Goal: Complete application form

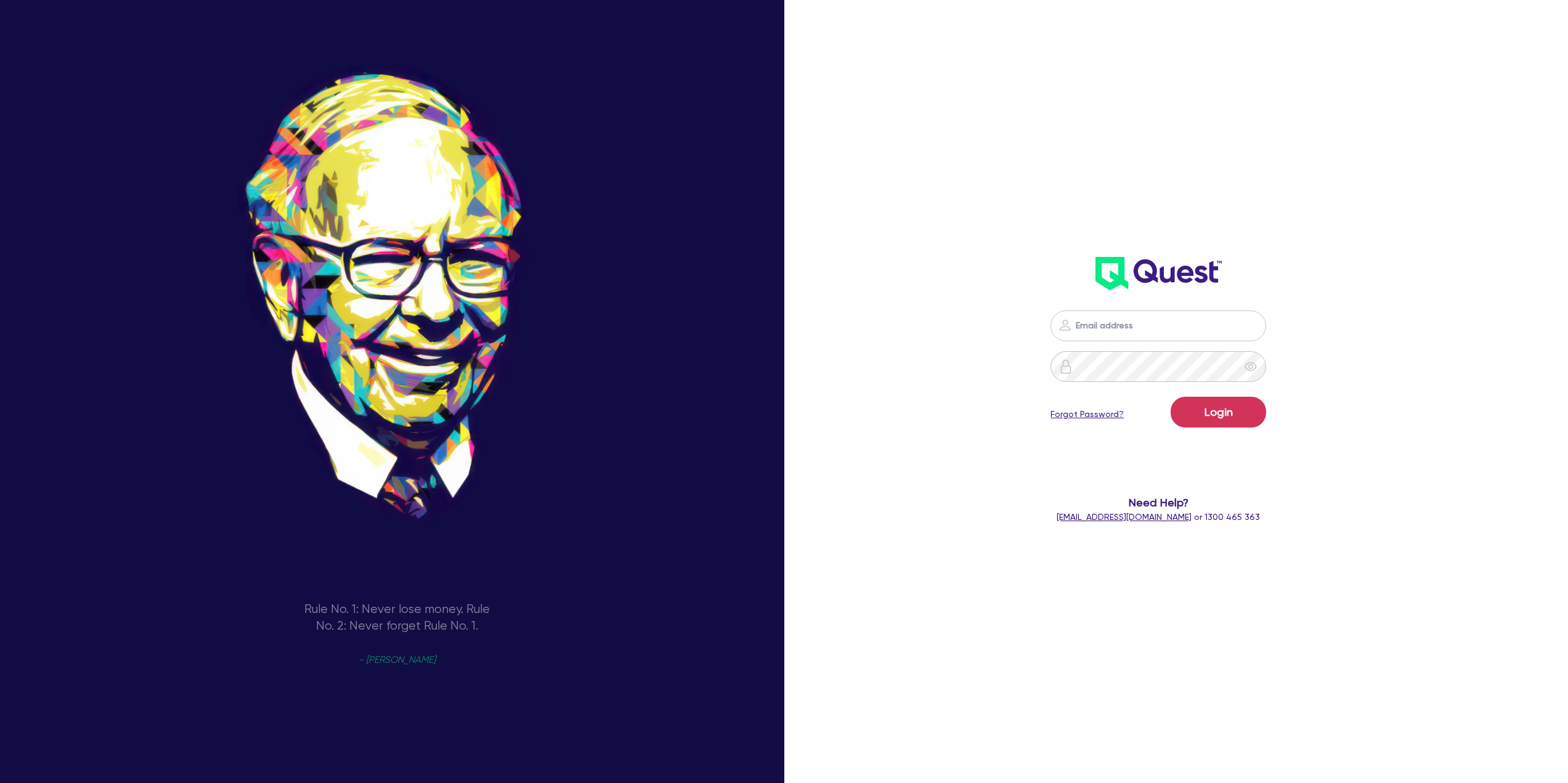
click at [1132, 308] on div "Login Forgot Password? Need Help? [EMAIL_ADDRESS][DOMAIN_NAME] or 1300 465 363" at bounding box center [1158, 417] width 459 height 238
click at [1131, 316] on input "email" at bounding box center [1157, 326] width 215 height 31
type input "[EMAIL_ADDRESS][PERSON_NAME][DOMAIN_NAME]"
click at [1224, 413] on button "Login" at bounding box center [1218, 412] width 96 height 31
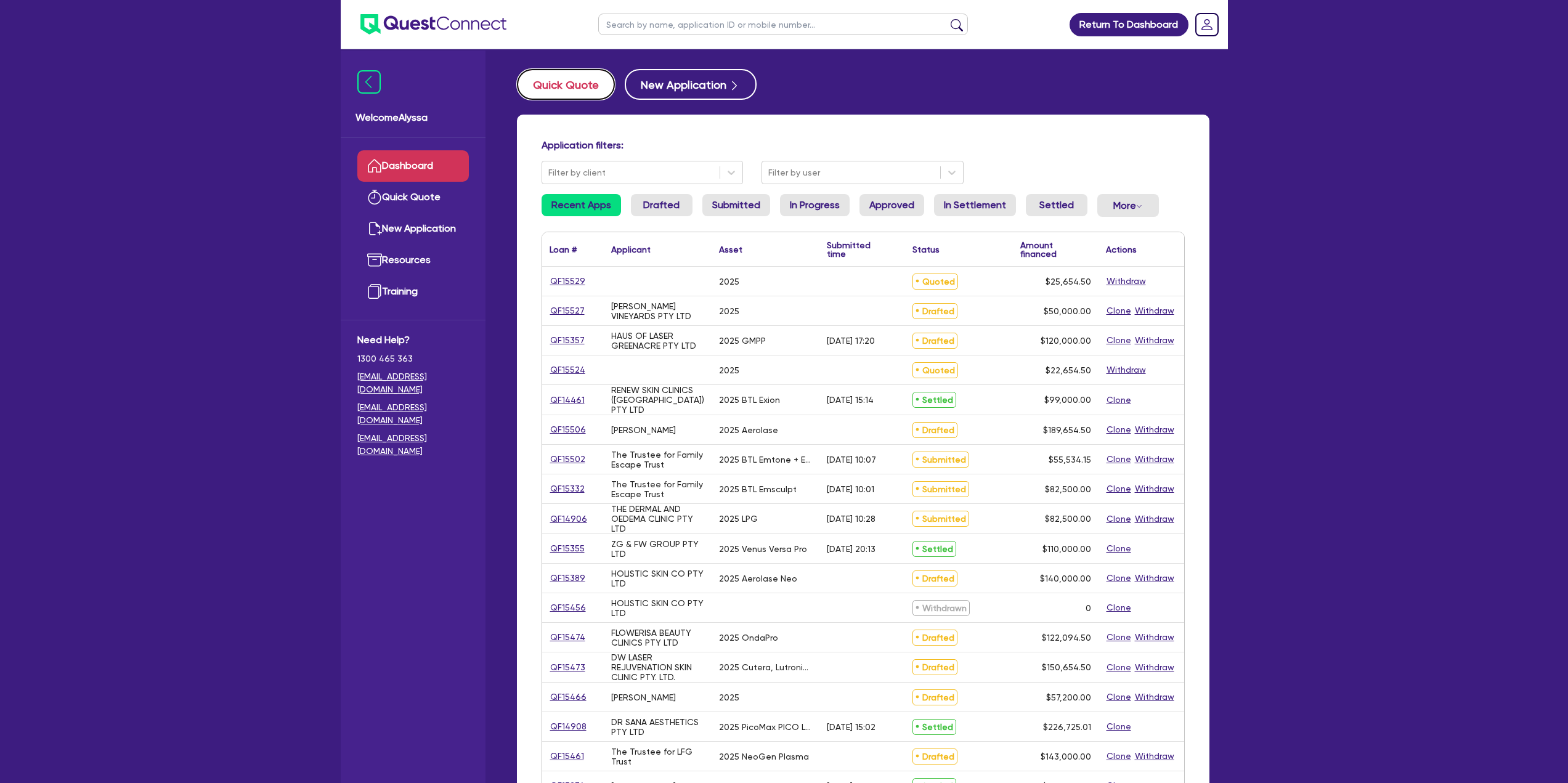
click at [588, 93] on button "Quick Quote" at bounding box center [566, 84] width 98 height 31
select select "Other"
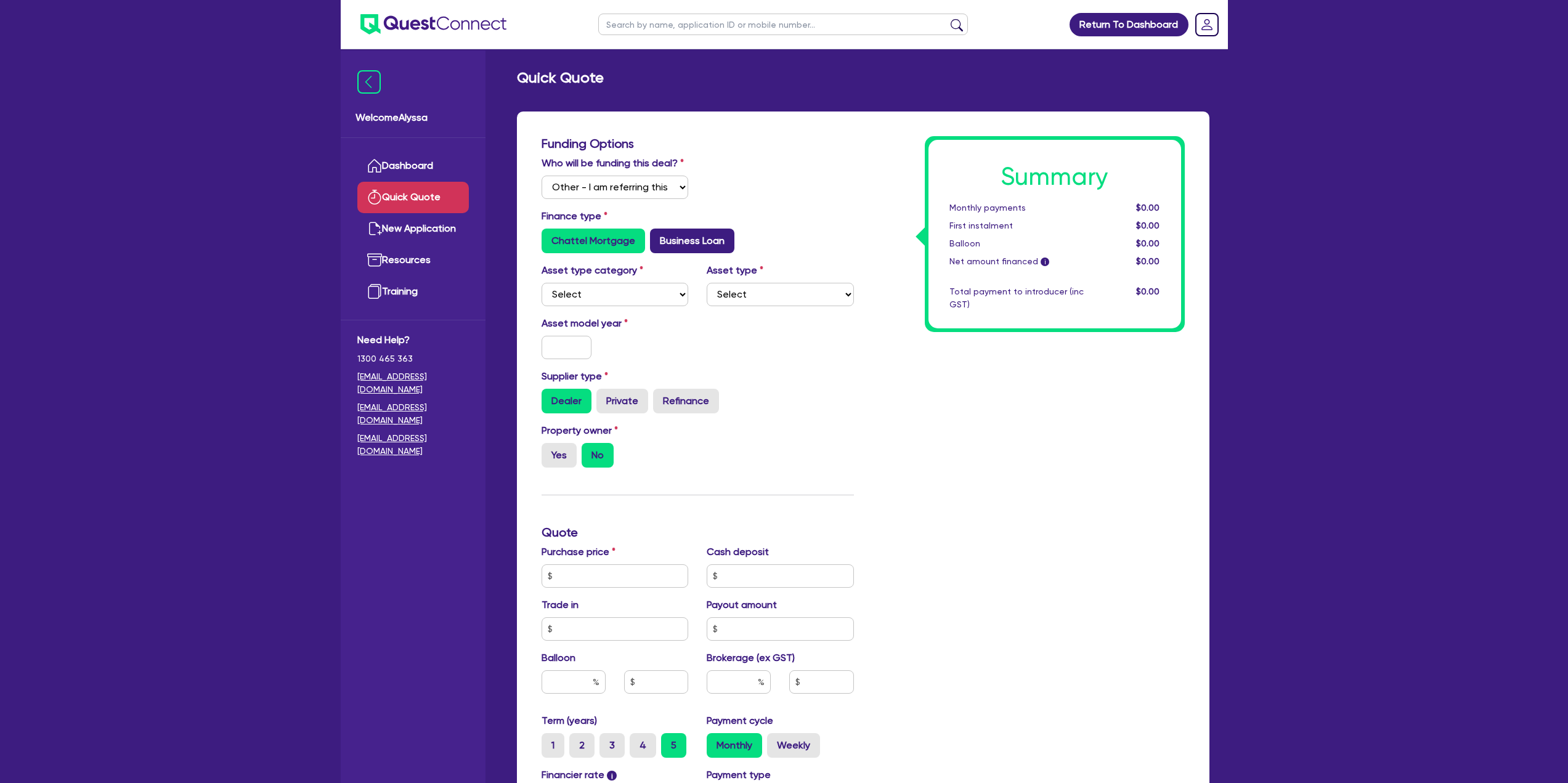
click at [666, 243] on label "Business Loan" at bounding box center [691, 241] width 84 height 24
click at [658, 236] on input "Business Loan" at bounding box center [653, 232] width 8 height 8
radio input "true"
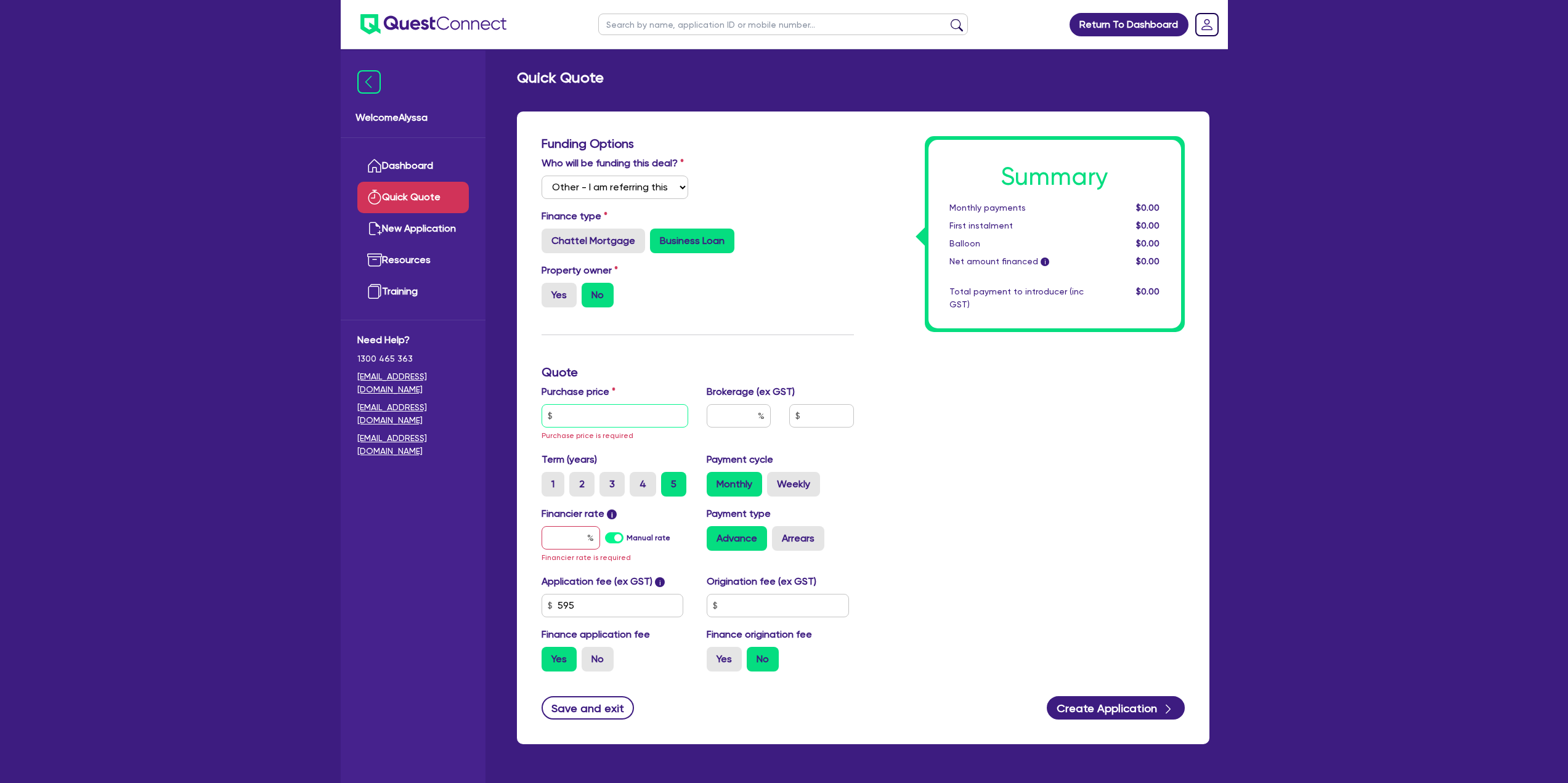
click at [608, 423] on input "text" at bounding box center [615, 416] width 147 height 24
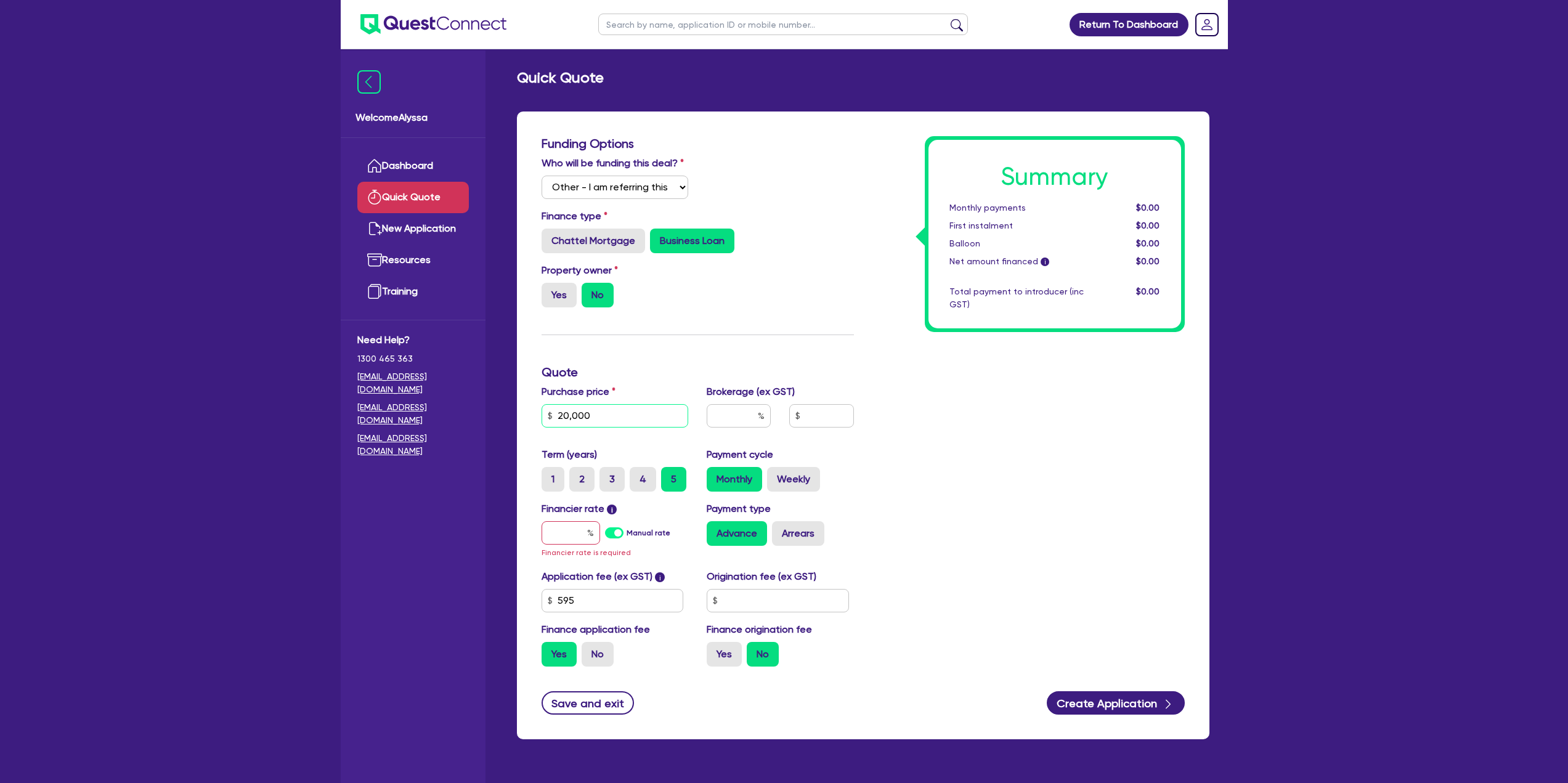
type input "20,000"
click at [731, 426] on input "text" at bounding box center [738, 416] width 64 height 24
type input "4"
click at [575, 532] on input "text" at bounding box center [570, 533] width 58 height 24
type input "1"
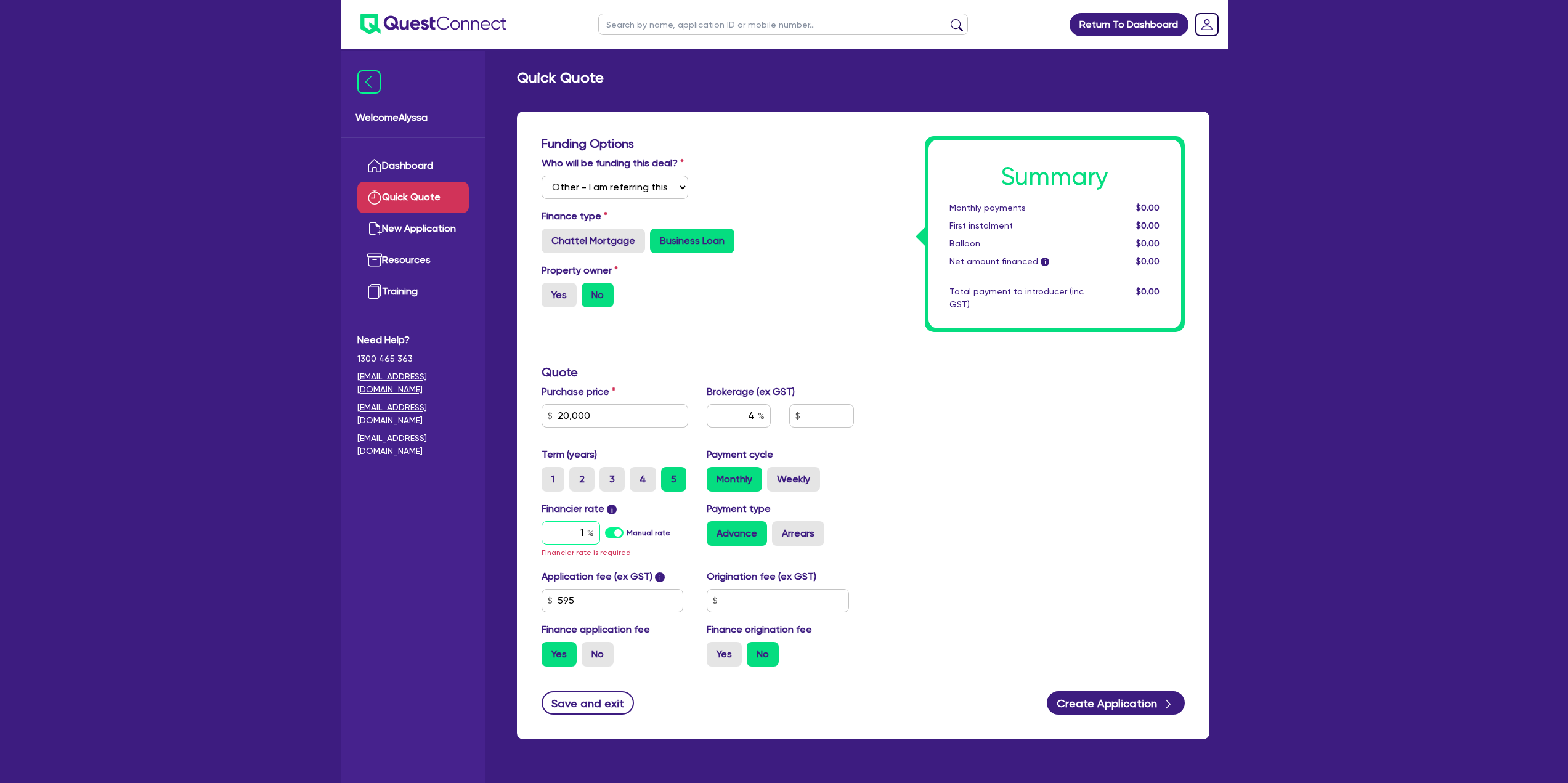
type input "826.18"
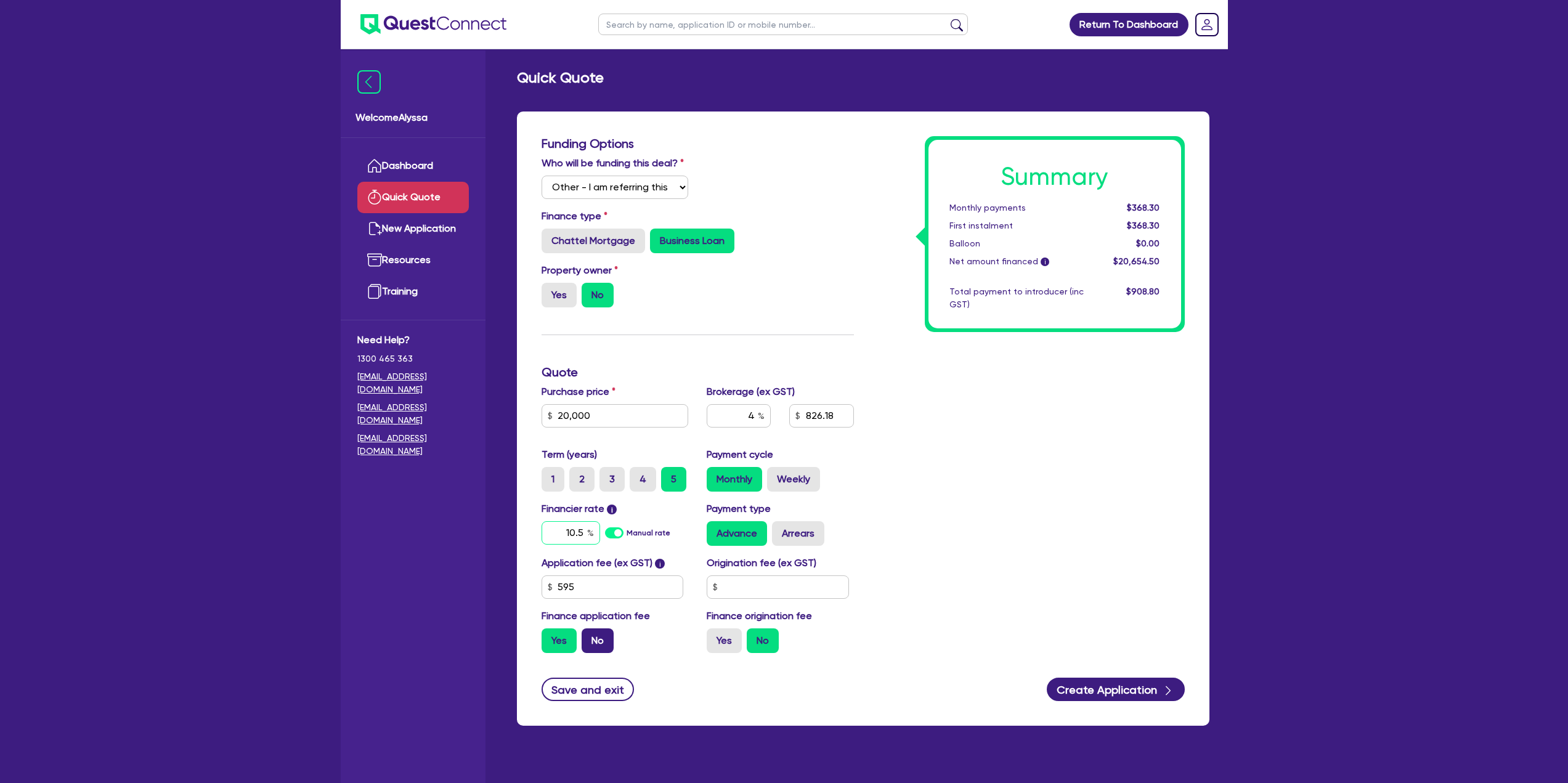
type input "10.5"
click at [595, 641] on label "No" at bounding box center [597, 640] width 32 height 24
click at [590, 637] on input "No" at bounding box center [585, 632] width 8 height 8
radio input "true"
type input "800"
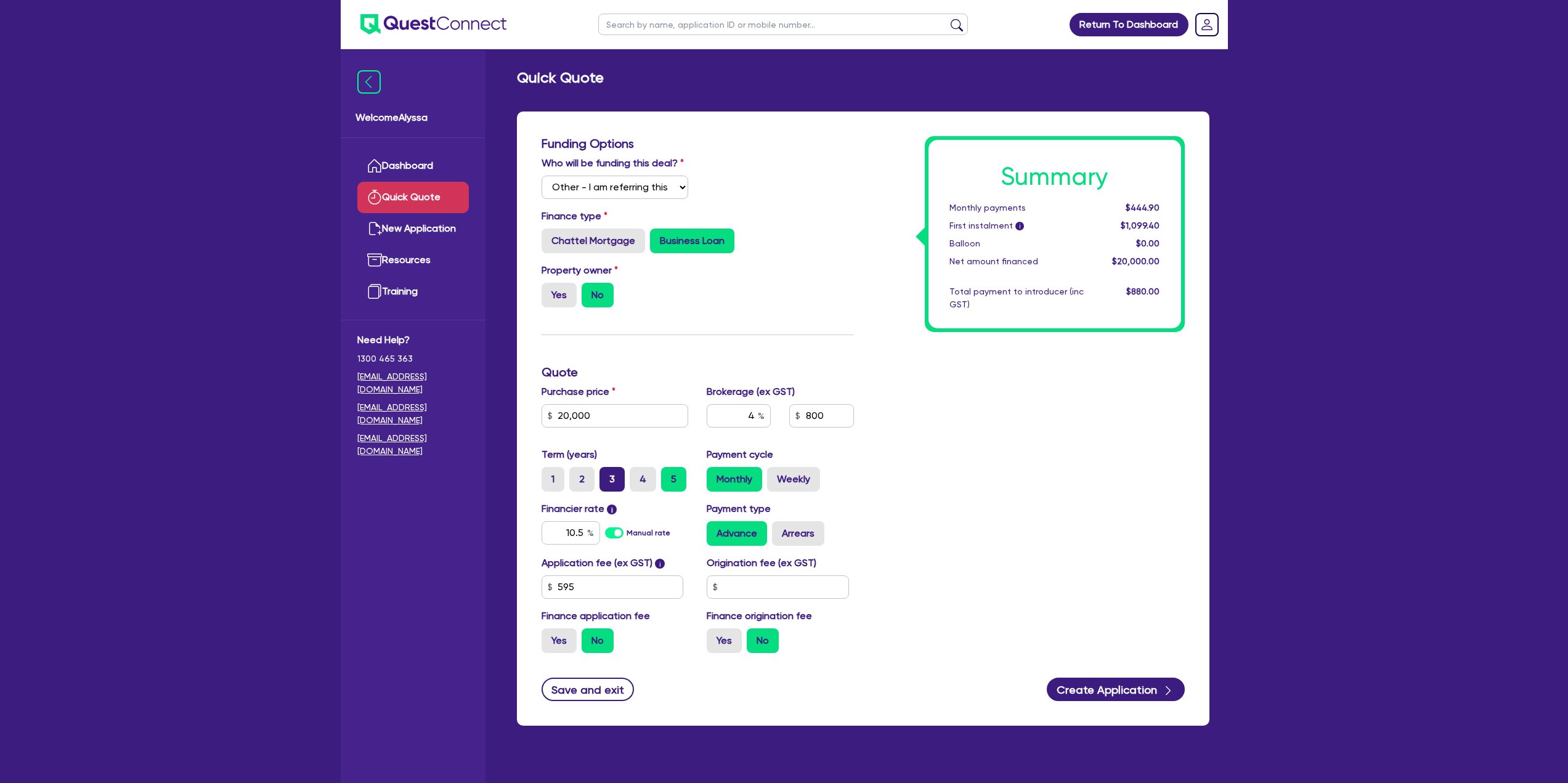
click at [607, 483] on label "3" at bounding box center [611, 479] width 25 height 24
click at [607, 475] on input "3" at bounding box center [603, 470] width 8 height 8
radio input "true"
click at [675, 479] on label "5" at bounding box center [673, 479] width 25 height 24
click at [669, 475] on input "5" at bounding box center [665, 470] width 8 height 8
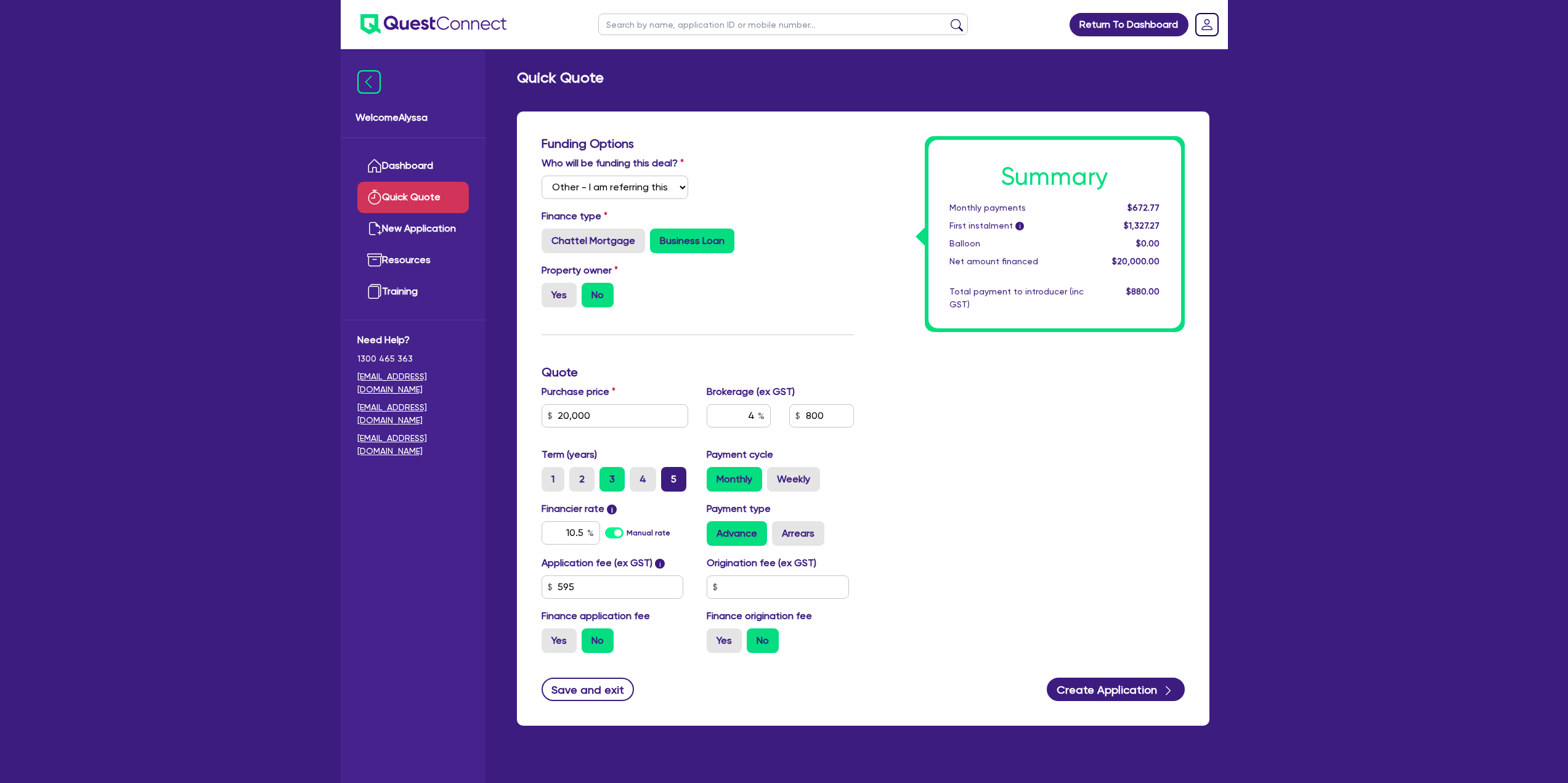
radio input "true"
click at [581, 527] on input "10.5" at bounding box center [570, 533] width 58 height 24
type input "10.9"
click at [624, 416] on input "20,000" at bounding box center [615, 416] width 147 height 24
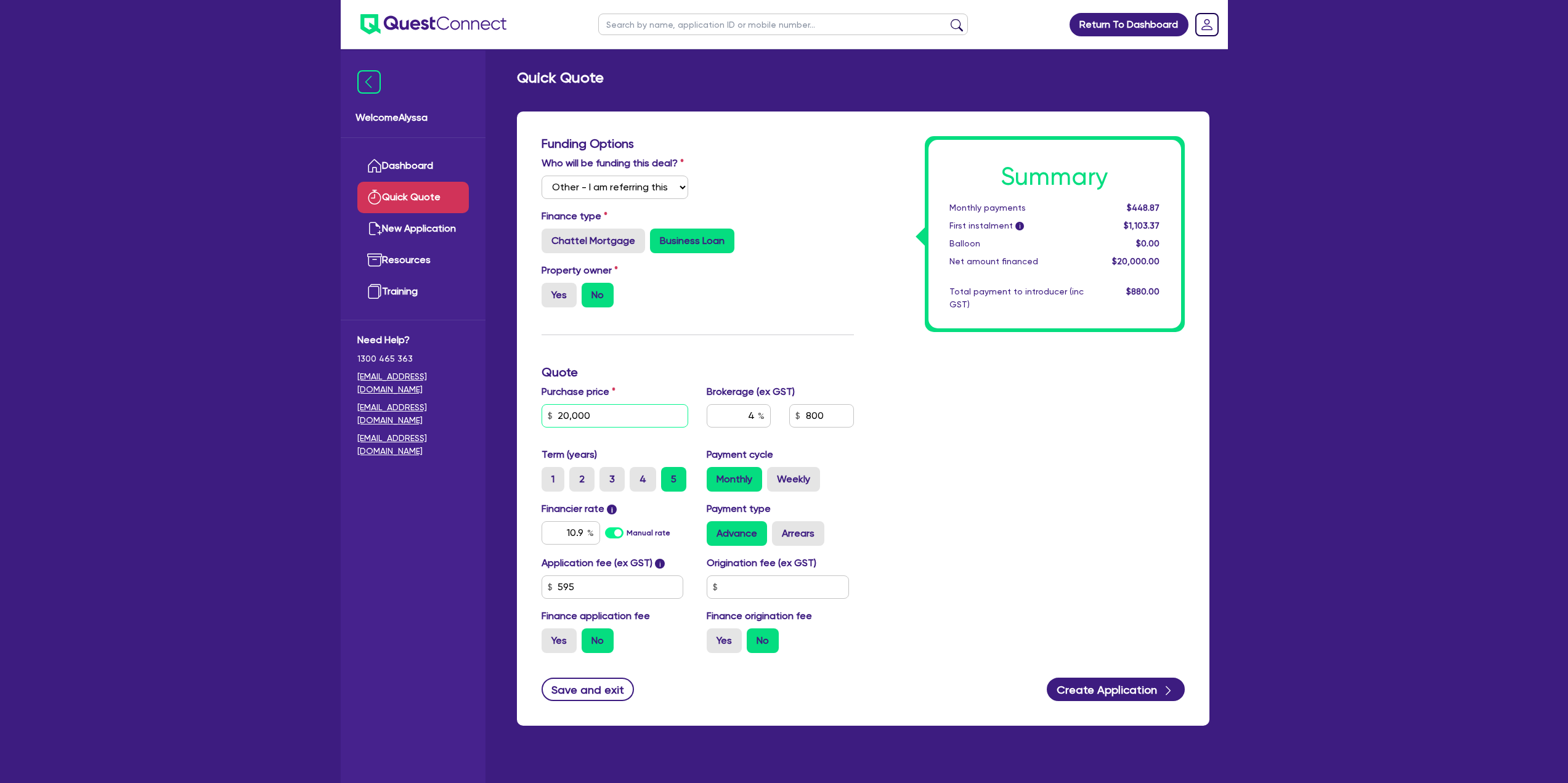
click at [624, 416] on input "20,000" at bounding box center [615, 416] width 147 height 24
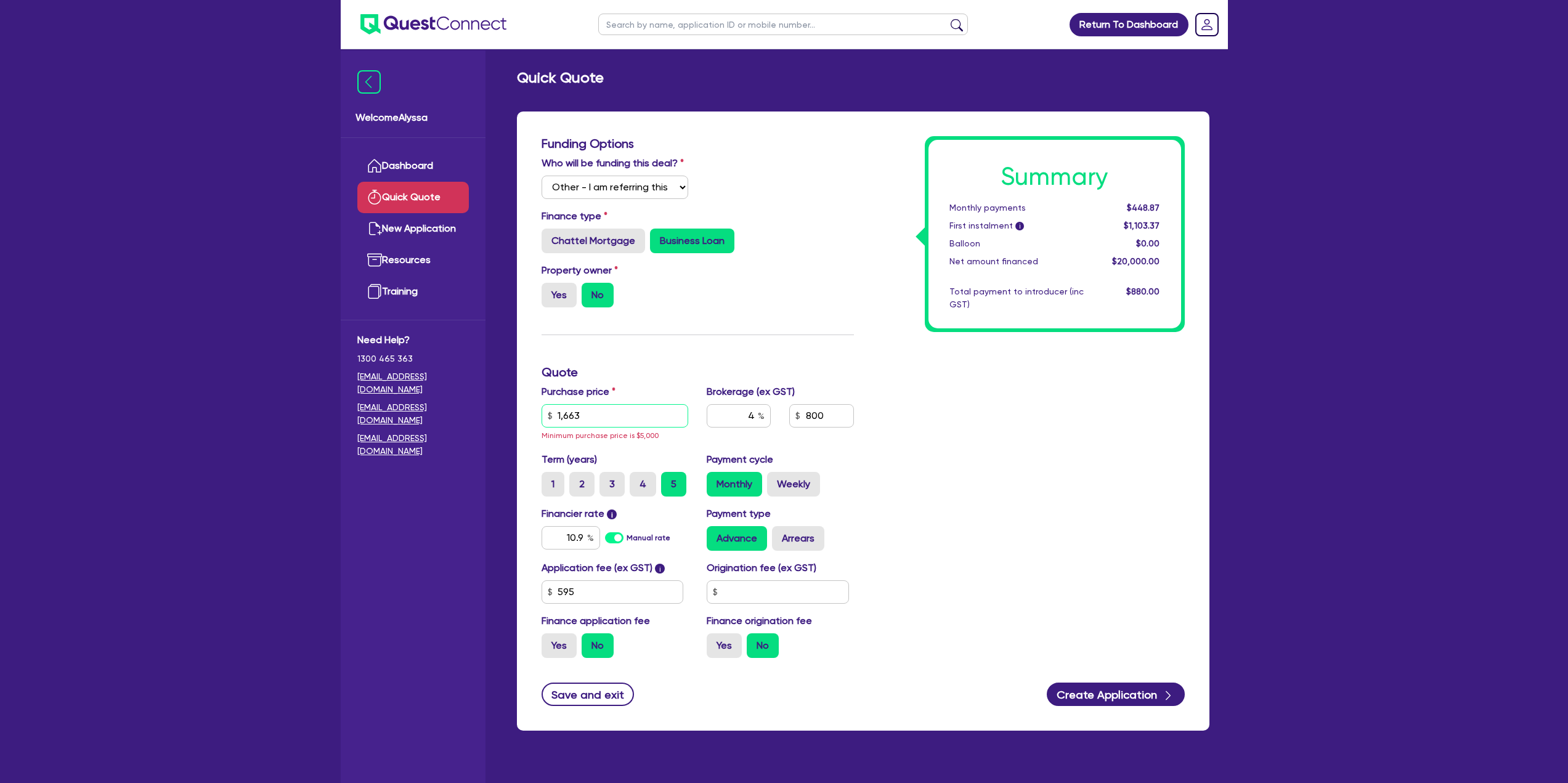
type input "16,635"
type input "665.4"
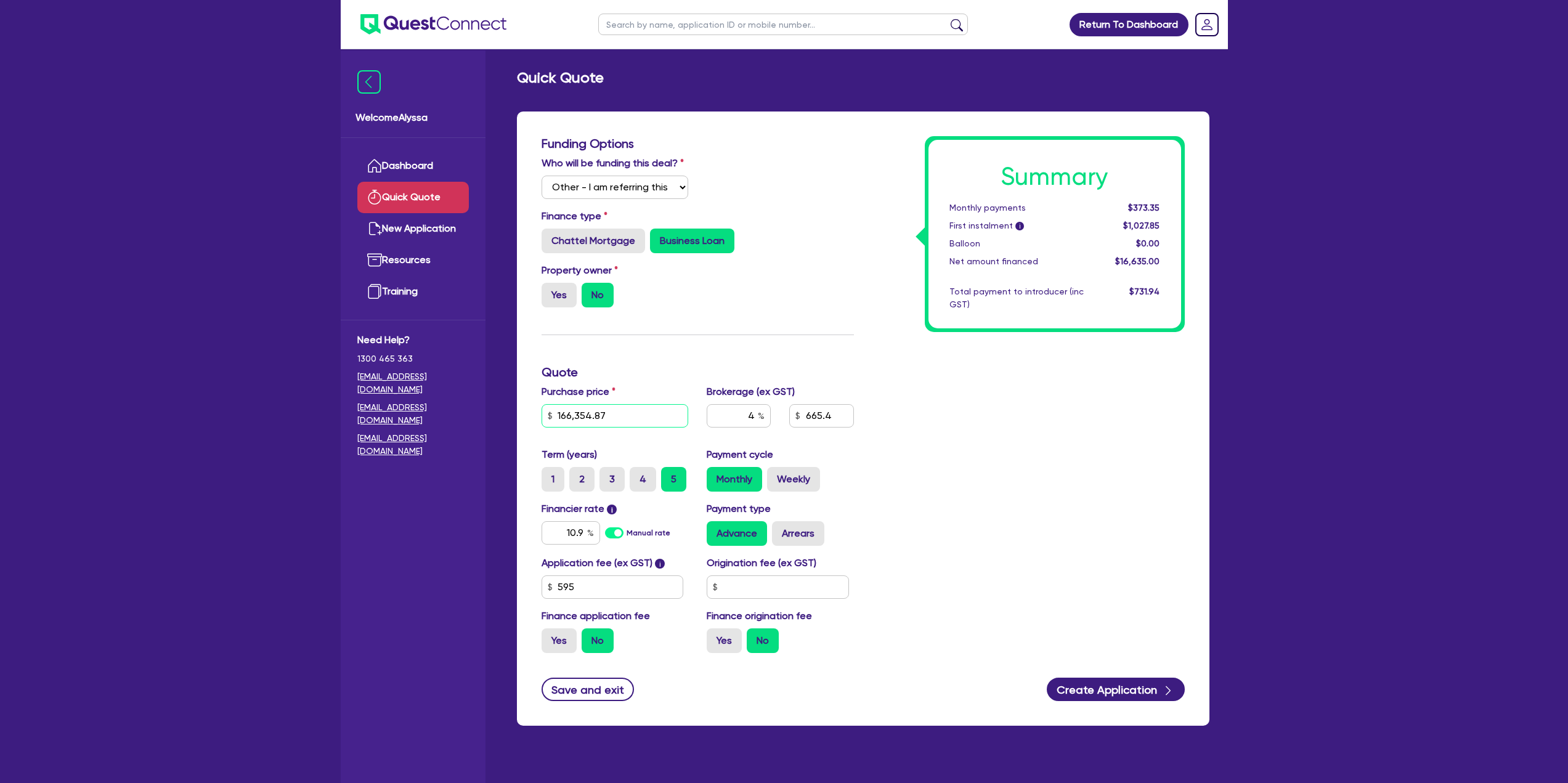
type input "166,354.87"
type input "6,654.19"
click at [851, 486] on div "Monthly Weekly" at bounding box center [780, 479] width 147 height 24
click at [753, 419] on input "4" at bounding box center [738, 416] width 64 height 24
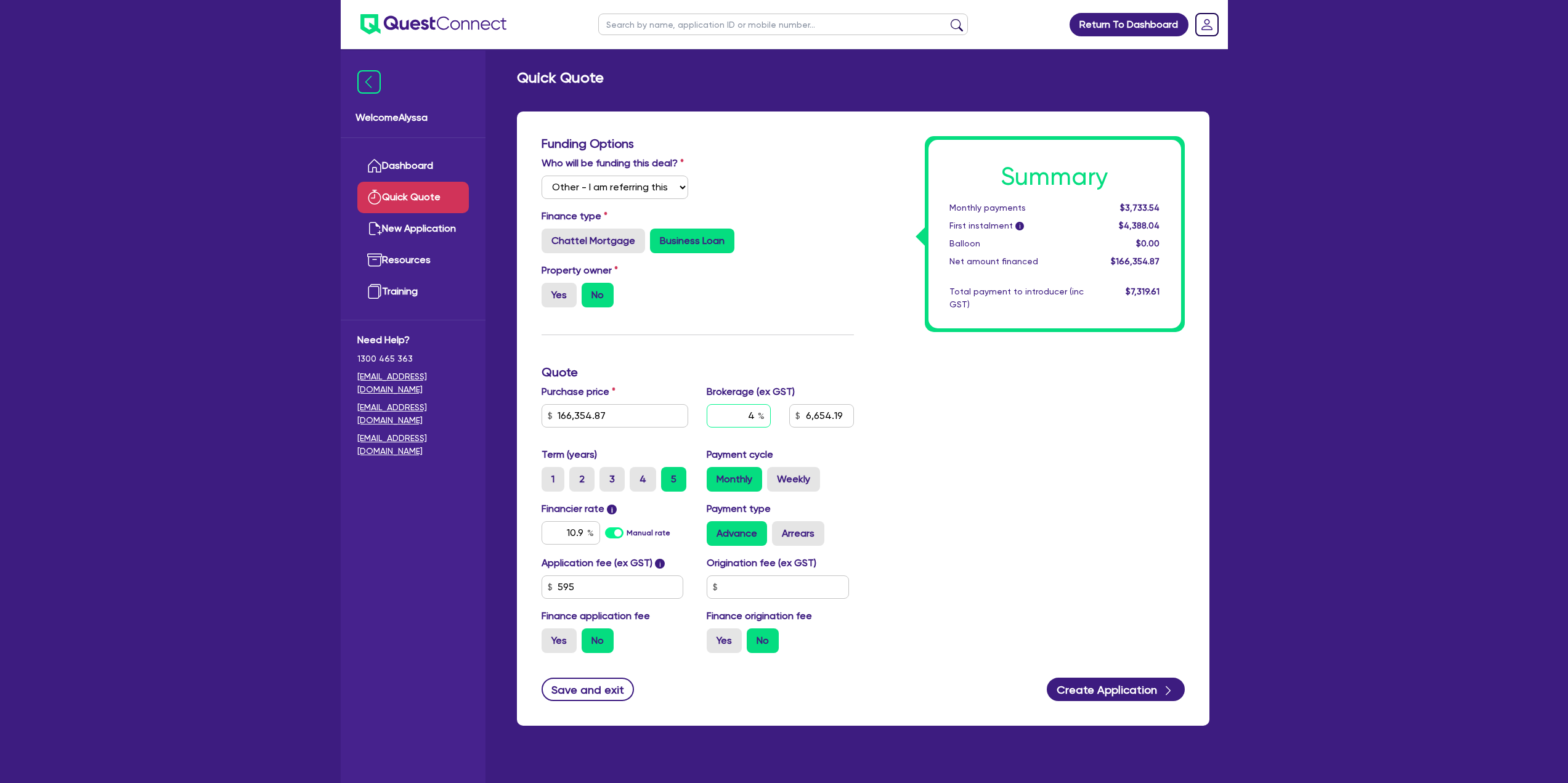
type input "5"
type input "6,654.19"
type input "5"
click at [915, 524] on div "Summary Monthly payments $3,733.54 First instalment i $4,388.04 Balloon $0.00 N…" at bounding box center [1028, 399] width 331 height 527
type input "8,317.74"
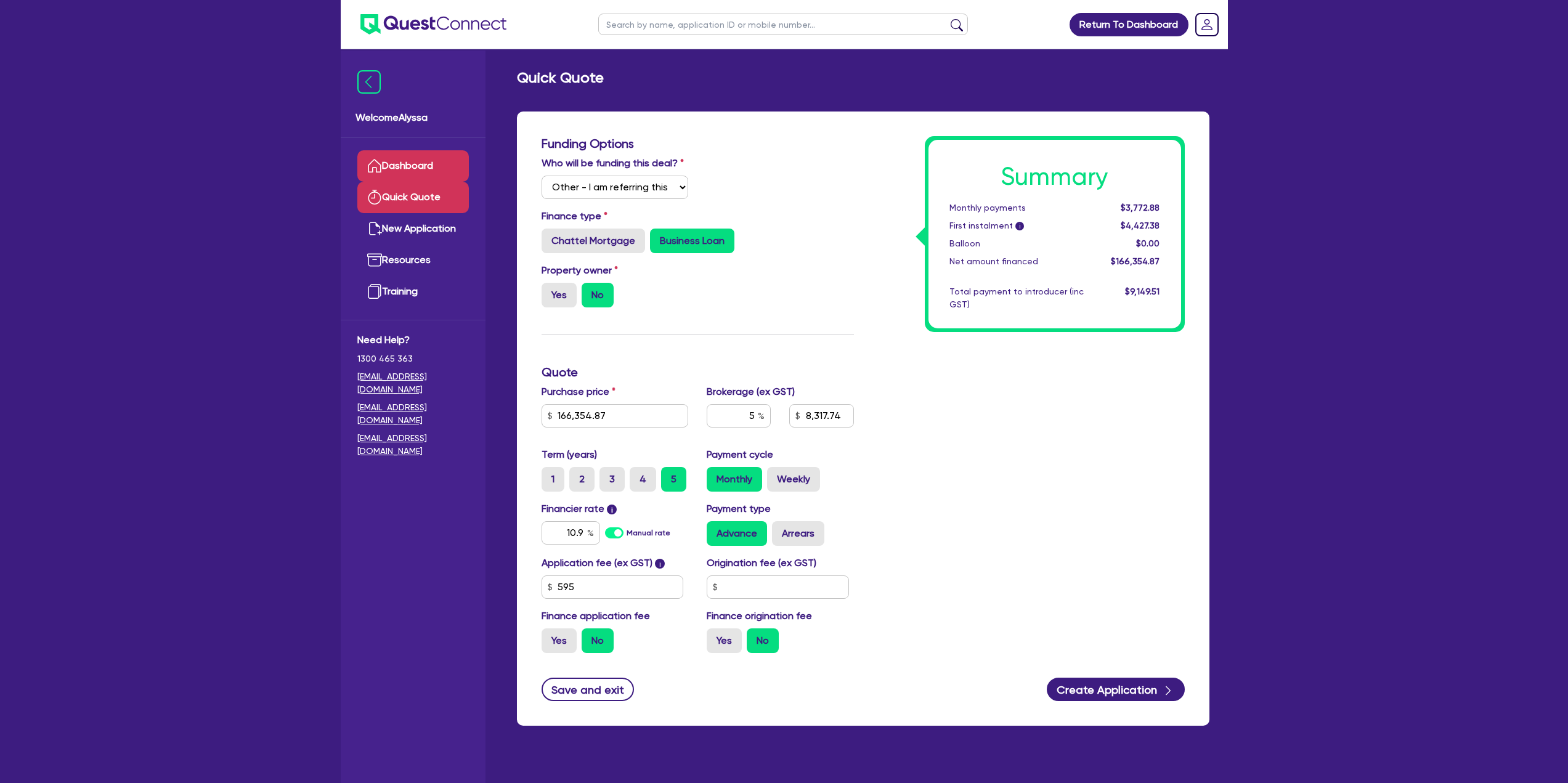
click at [410, 170] on link "Dashboard" at bounding box center [413, 166] width 112 height 32
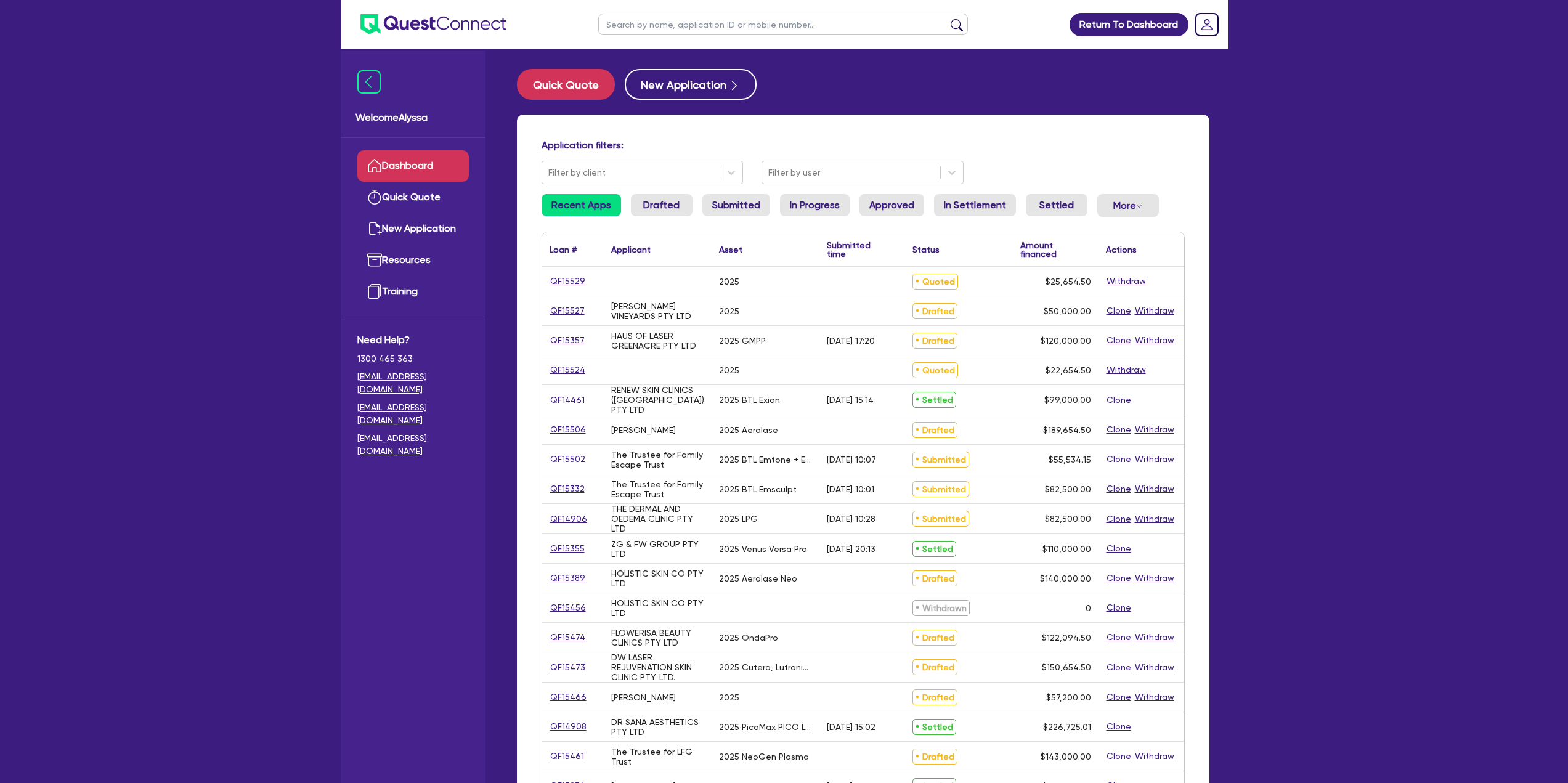
click at [628, 24] on input "text" at bounding box center [783, 24] width 369 height 22
type input "[PERSON_NAME]"
click at [947, 19] on button "submit" at bounding box center [957, 27] width 19 height 17
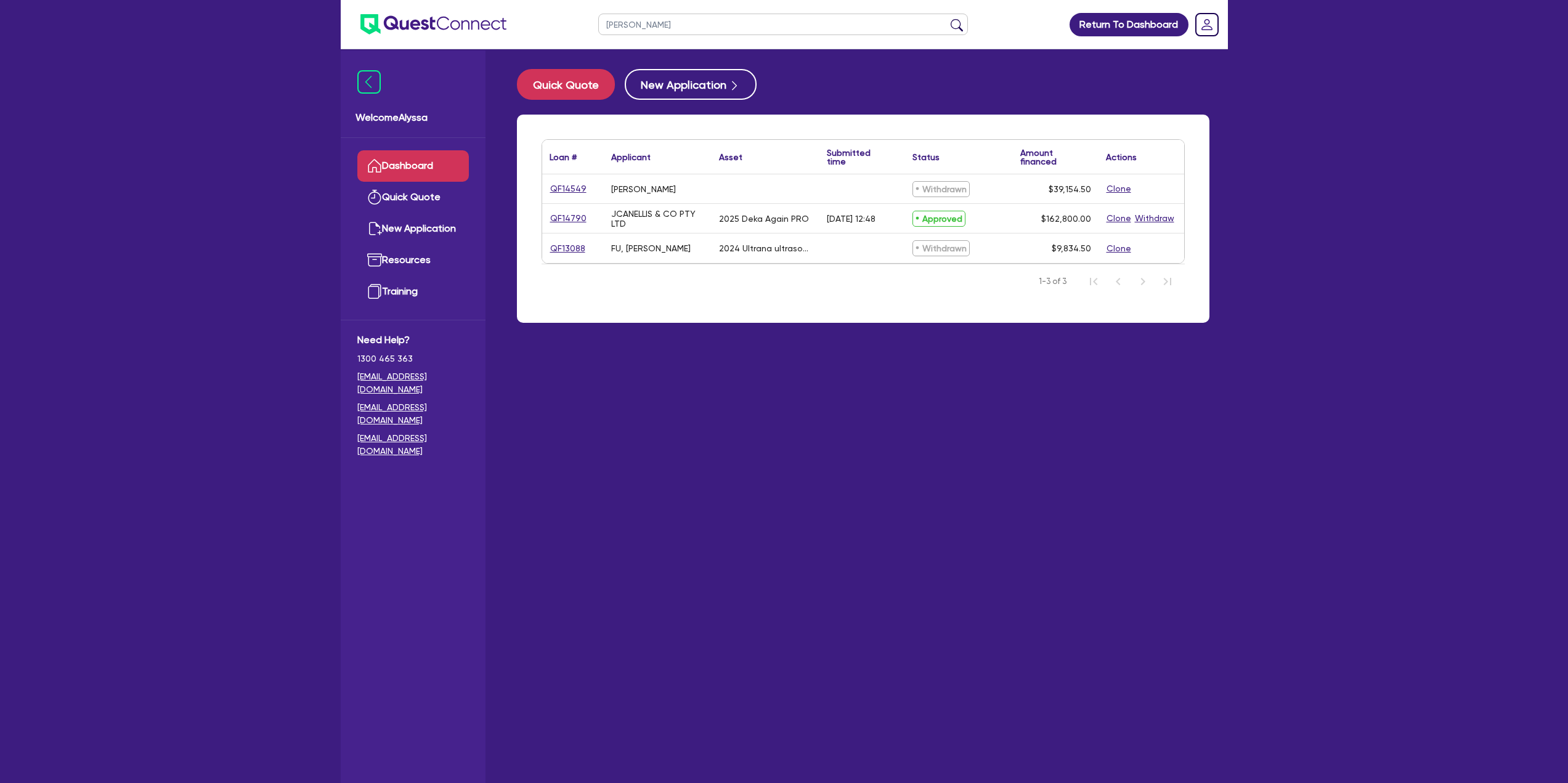
click at [625, 27] on input "[PERSON_NAME]" at bounding box center [783, 24] width 369 height 22
click at [567, 218] on link "QF14790" at bounding box center [568, 218] width 37 height 14
select select "Other"
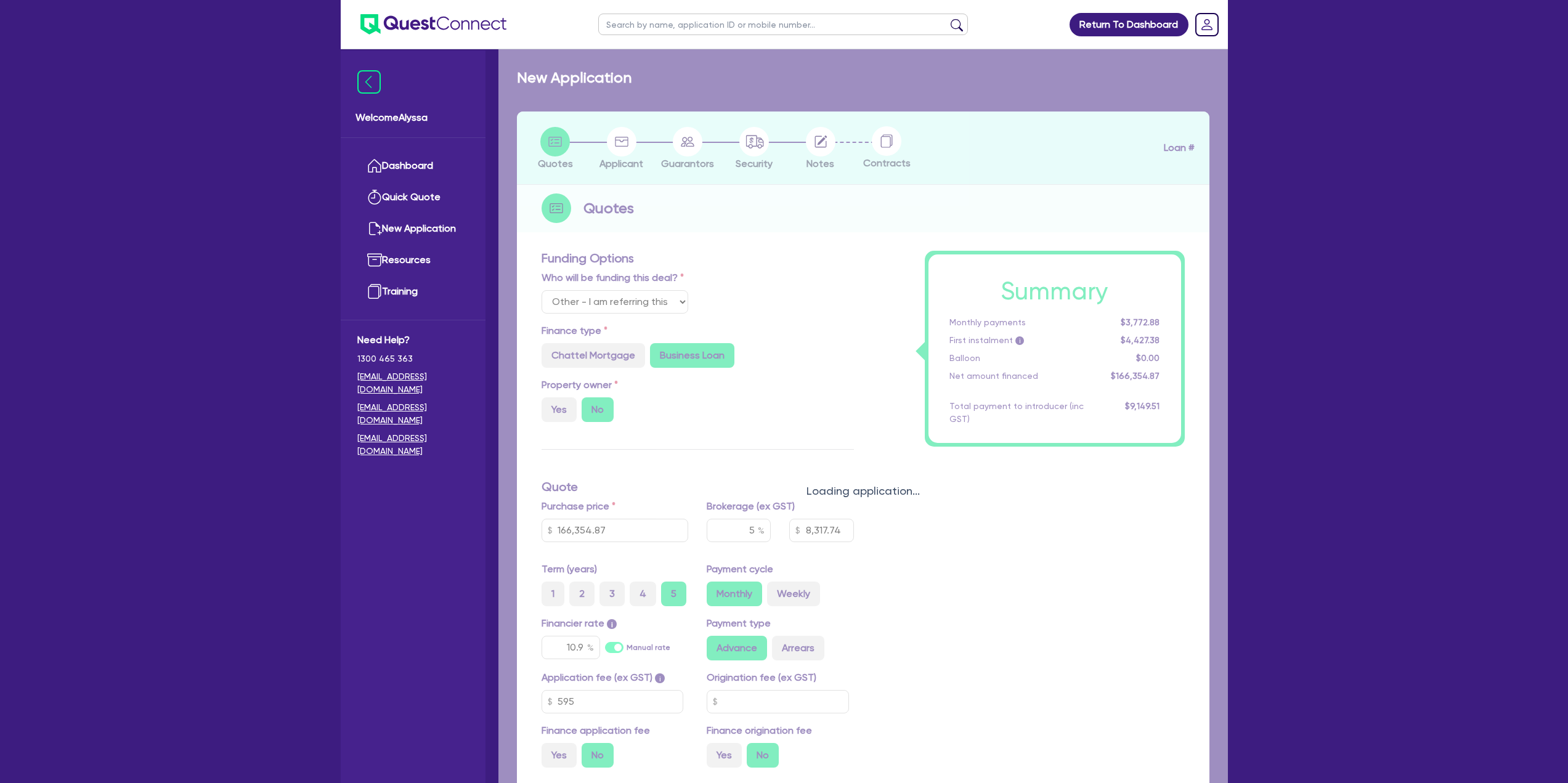
select select
radio input "true"
select select "TERTIARY_ASSETS"
type input "2025"
type input "203,500"
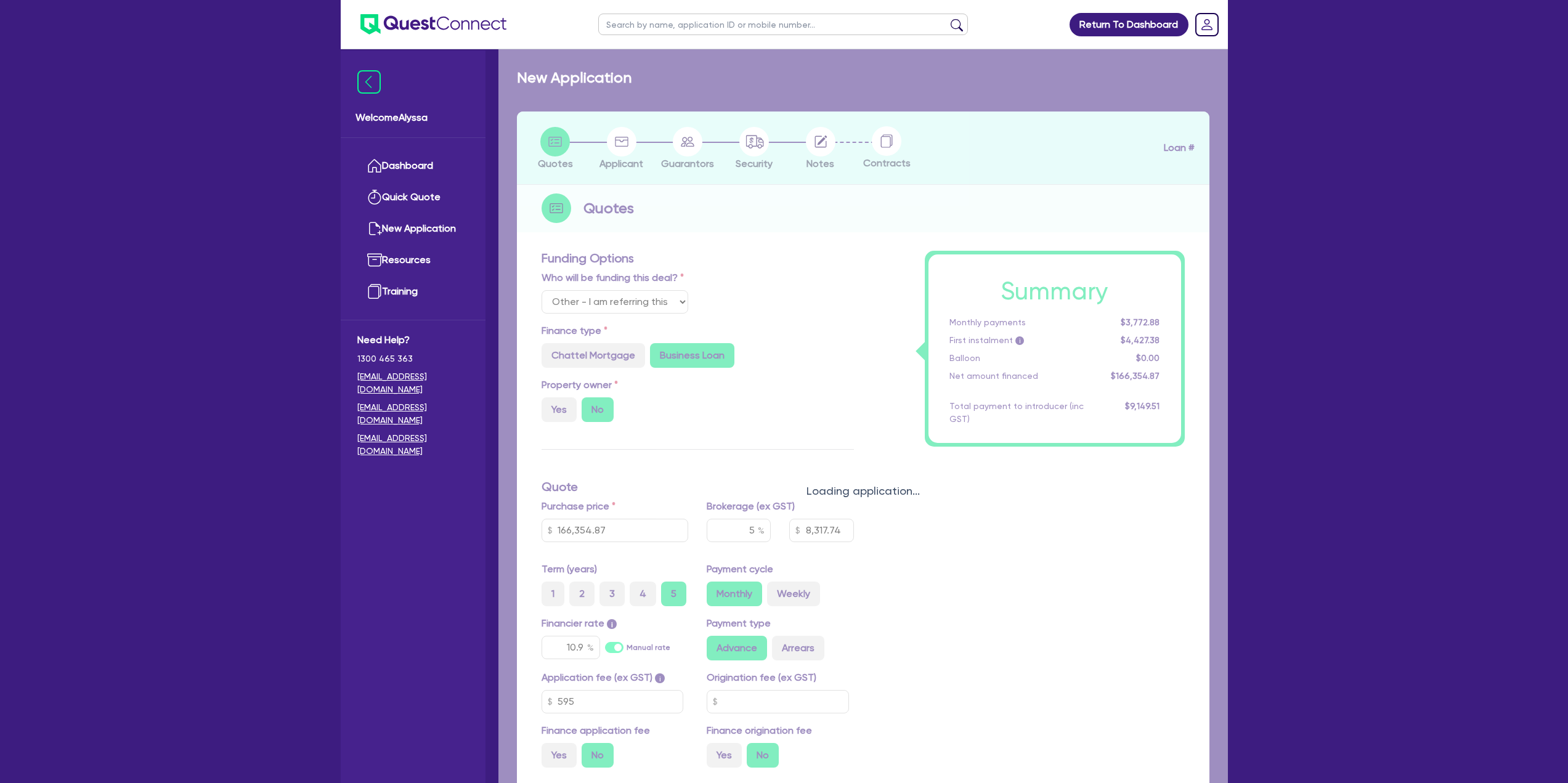
type input "40,700"
type input "8"
select select "BEAUTY_EQUIPMENT"
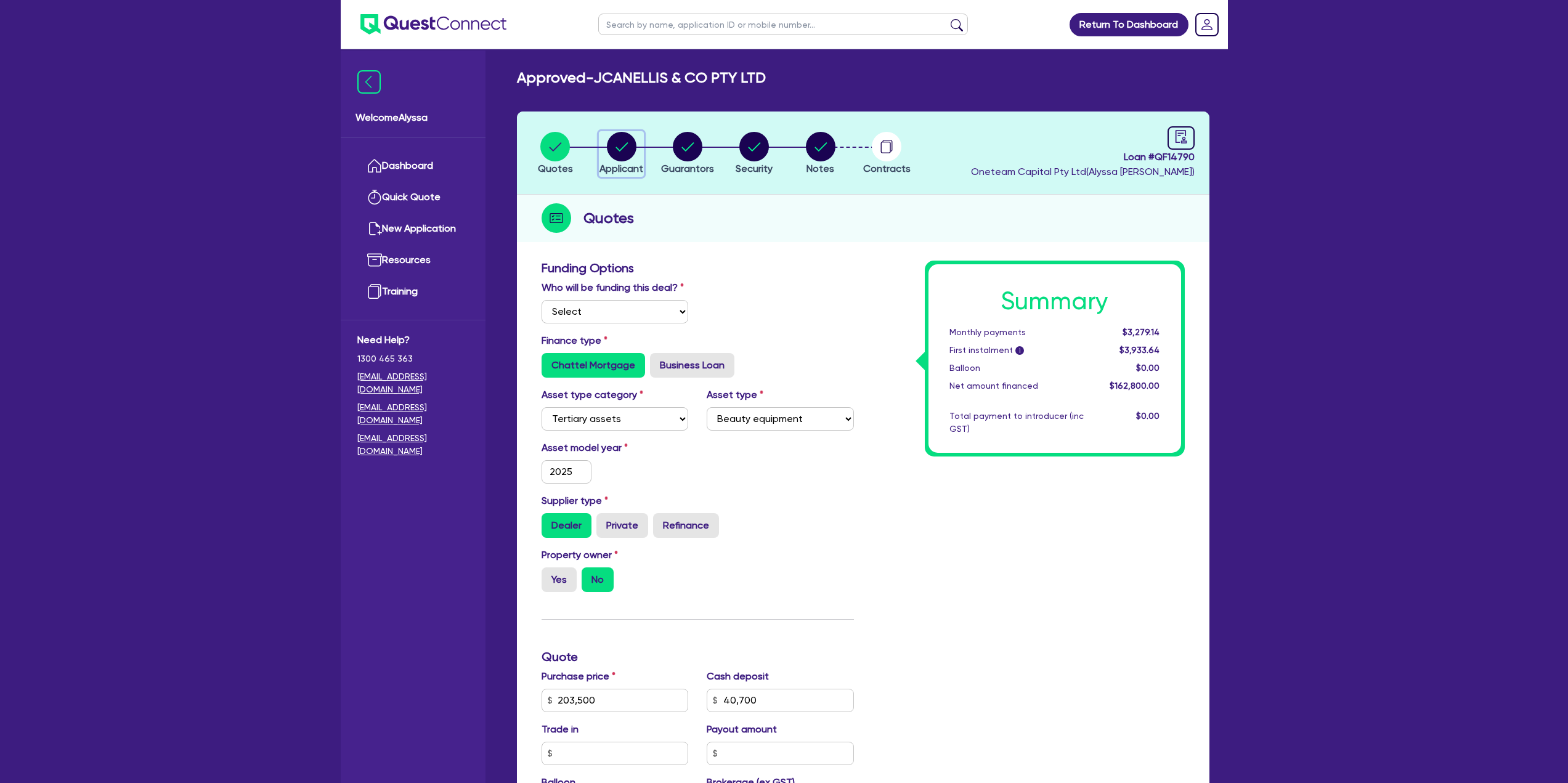
click at [630, 153] on circle "button" at bounding box center [622, 146] width 30 height 30
select select "COMPANY"
select select "HEALTH_BEAUTY"
select select "HAIR_BEAUTY_SALONS"
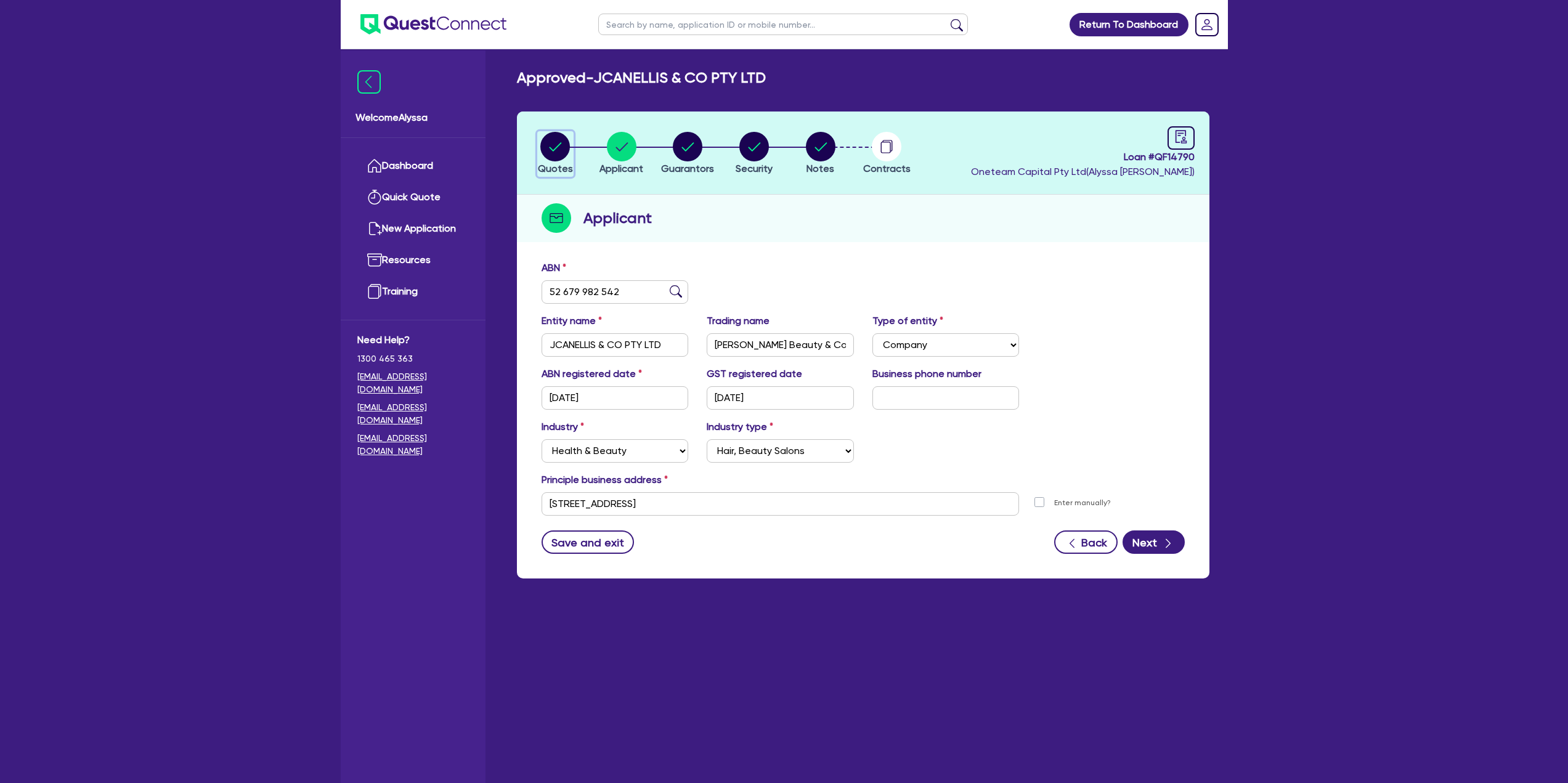
click at [565, 137] on circle "button" at bounding box center [555, 146] width 30 height 30
select select "TERTIARY_ASSETS"
select select "BEAUTY_EQUIPMENT"
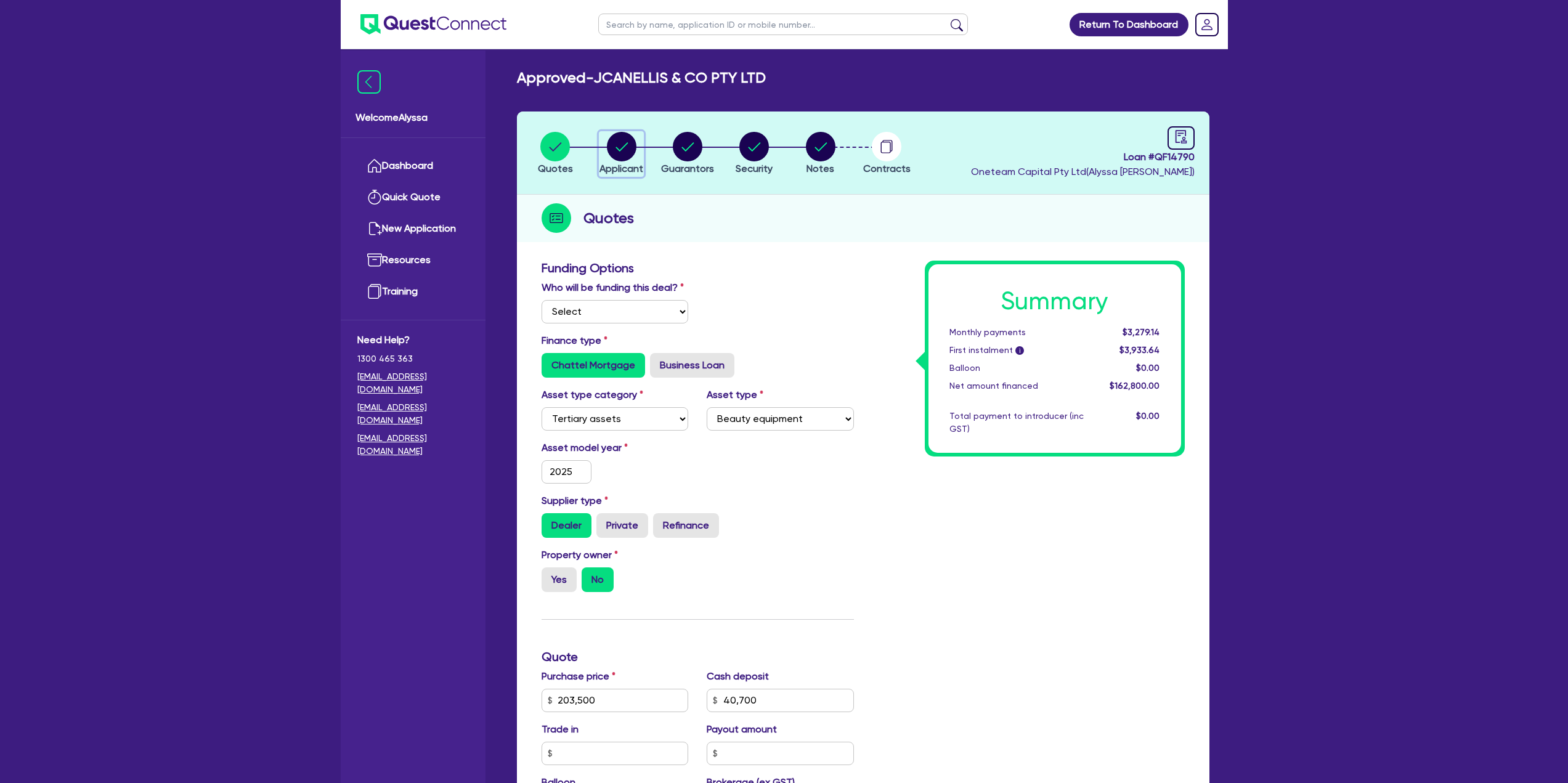
click at [631, 156] on circle "button" at bounding box center [622, 146] width 30 height 30
select select "COMPANY"
select select "HEALTH_BEAUTY"
select select "HAIR_BEAUTY_SALONS"
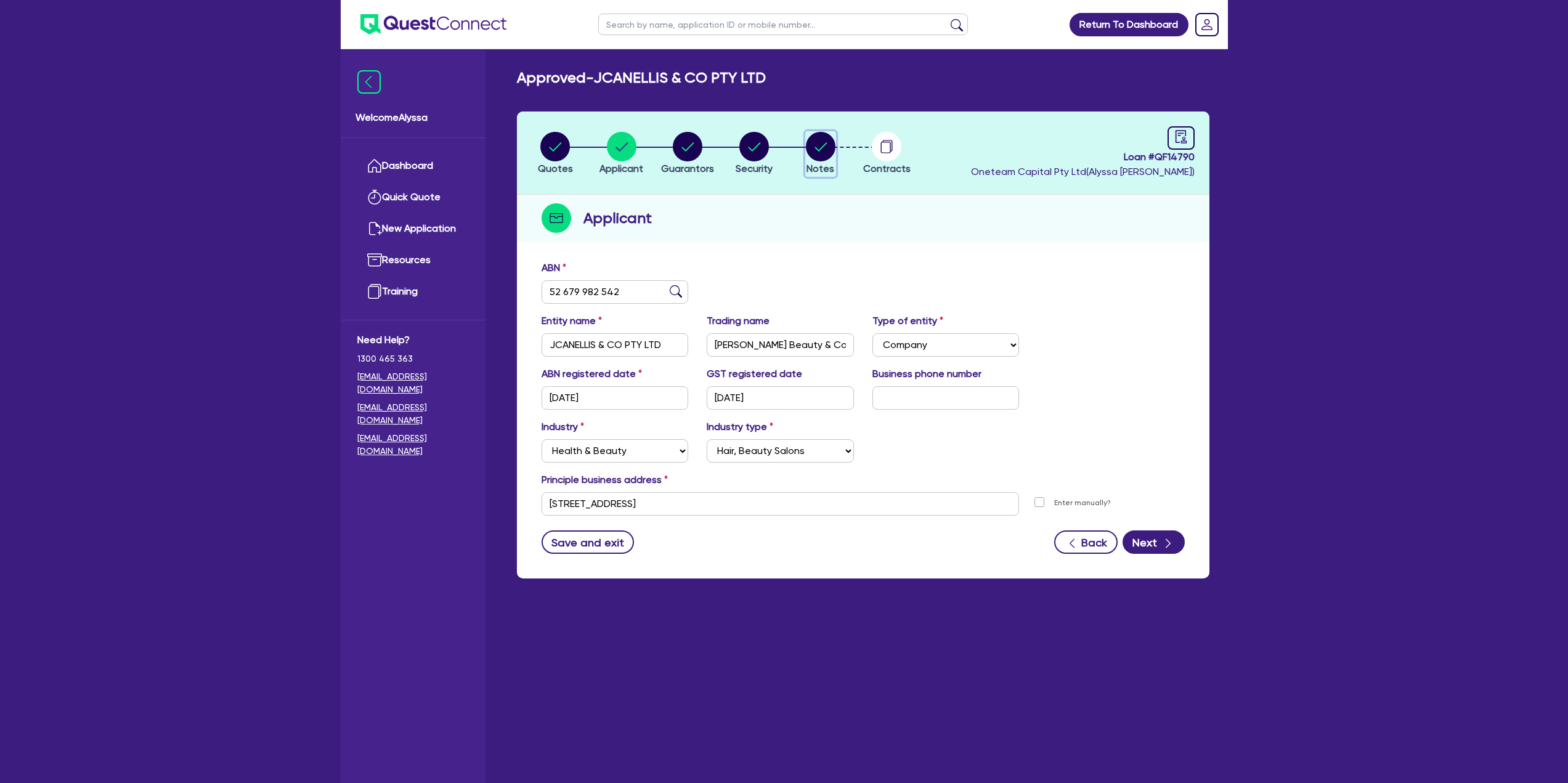
click at [820, 160] on circle "button" at bounding box center [820, 146] width 30 height 30
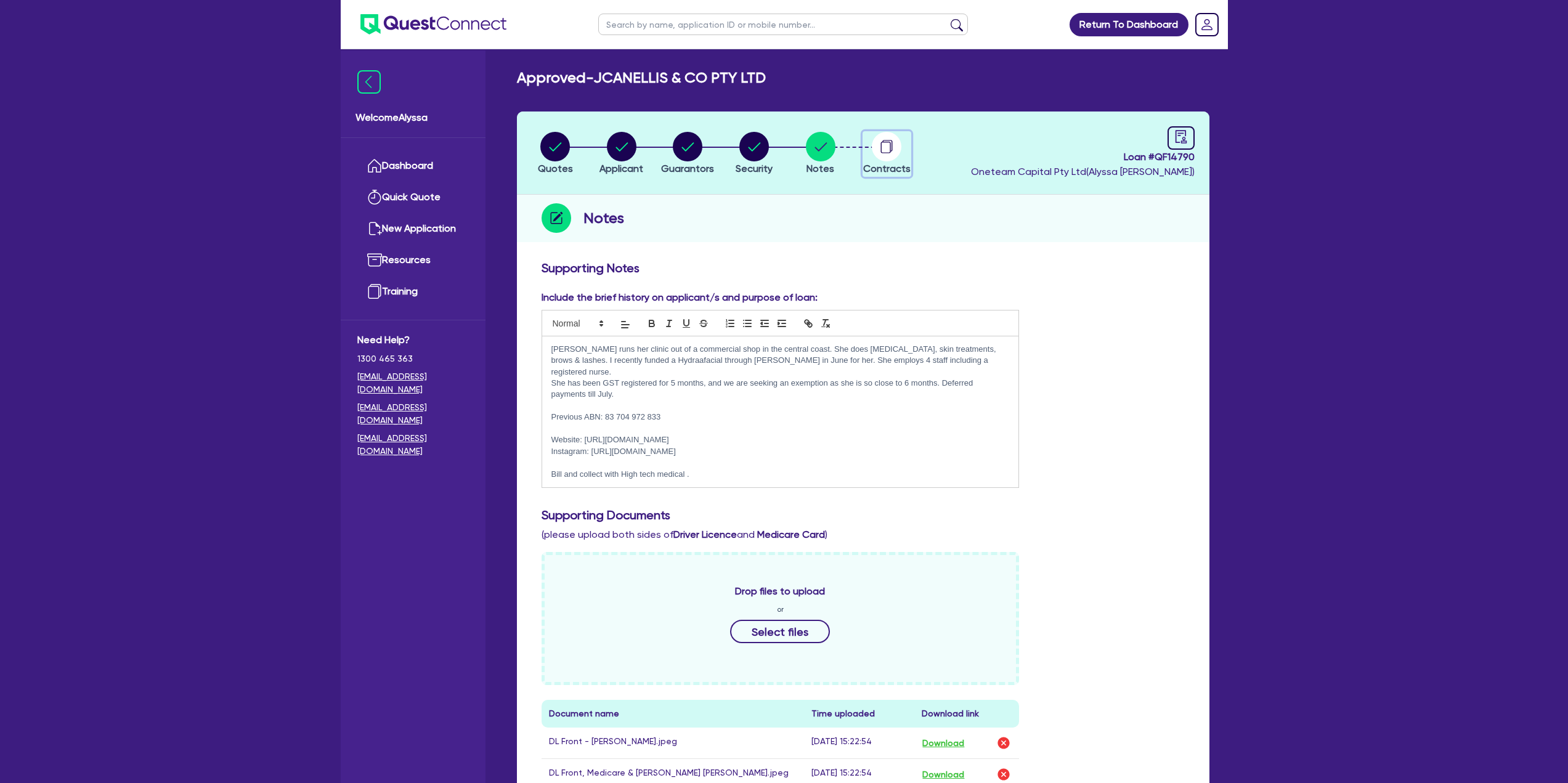
click at [885, 146] on circle "button" at bounding box center [886, 146] width 30 height 30
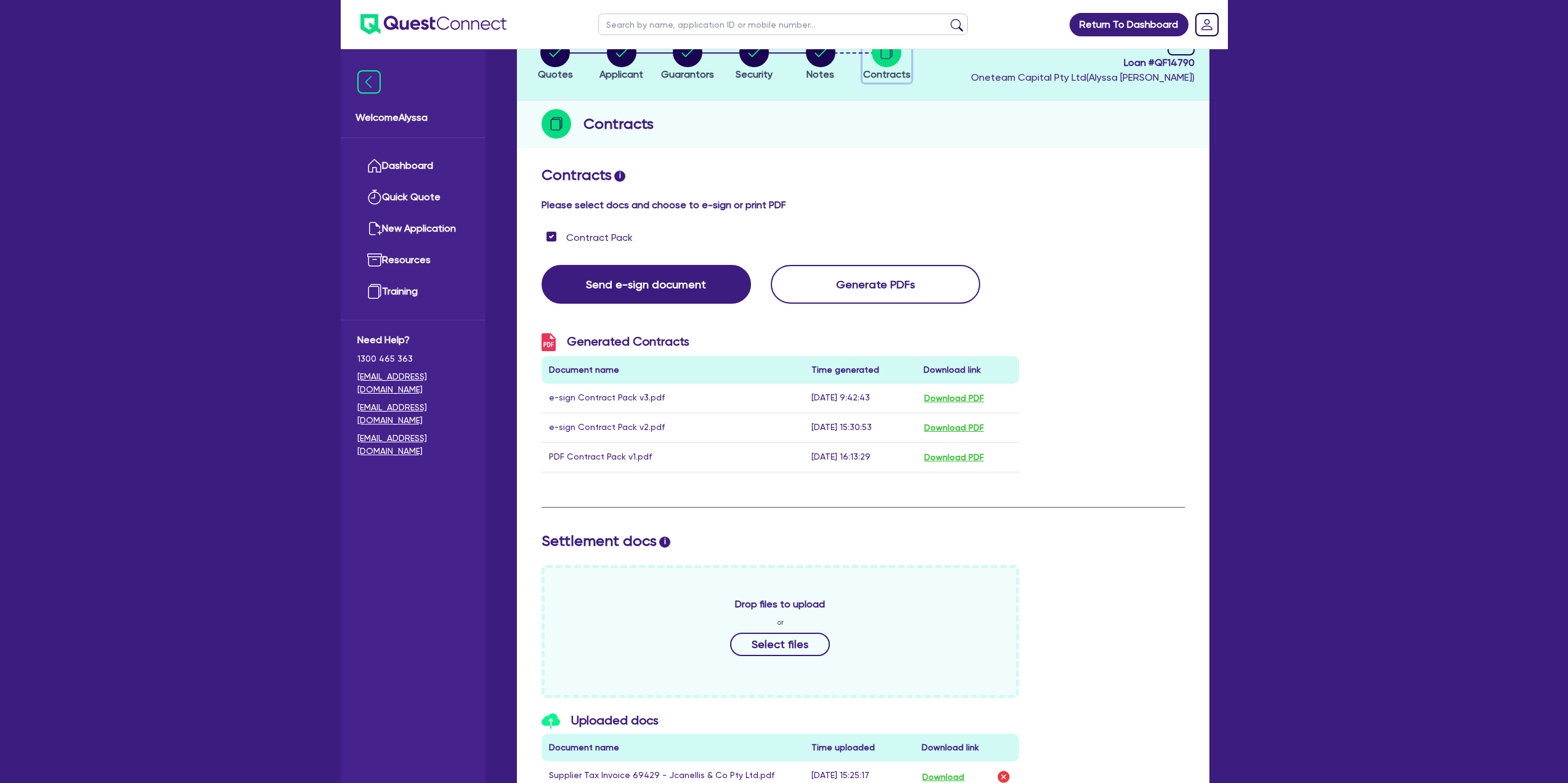
scroll to position [95, 0]
click at [938, 396] on button "Download PDF" at bounding box center [954, 398] width 61 height 14
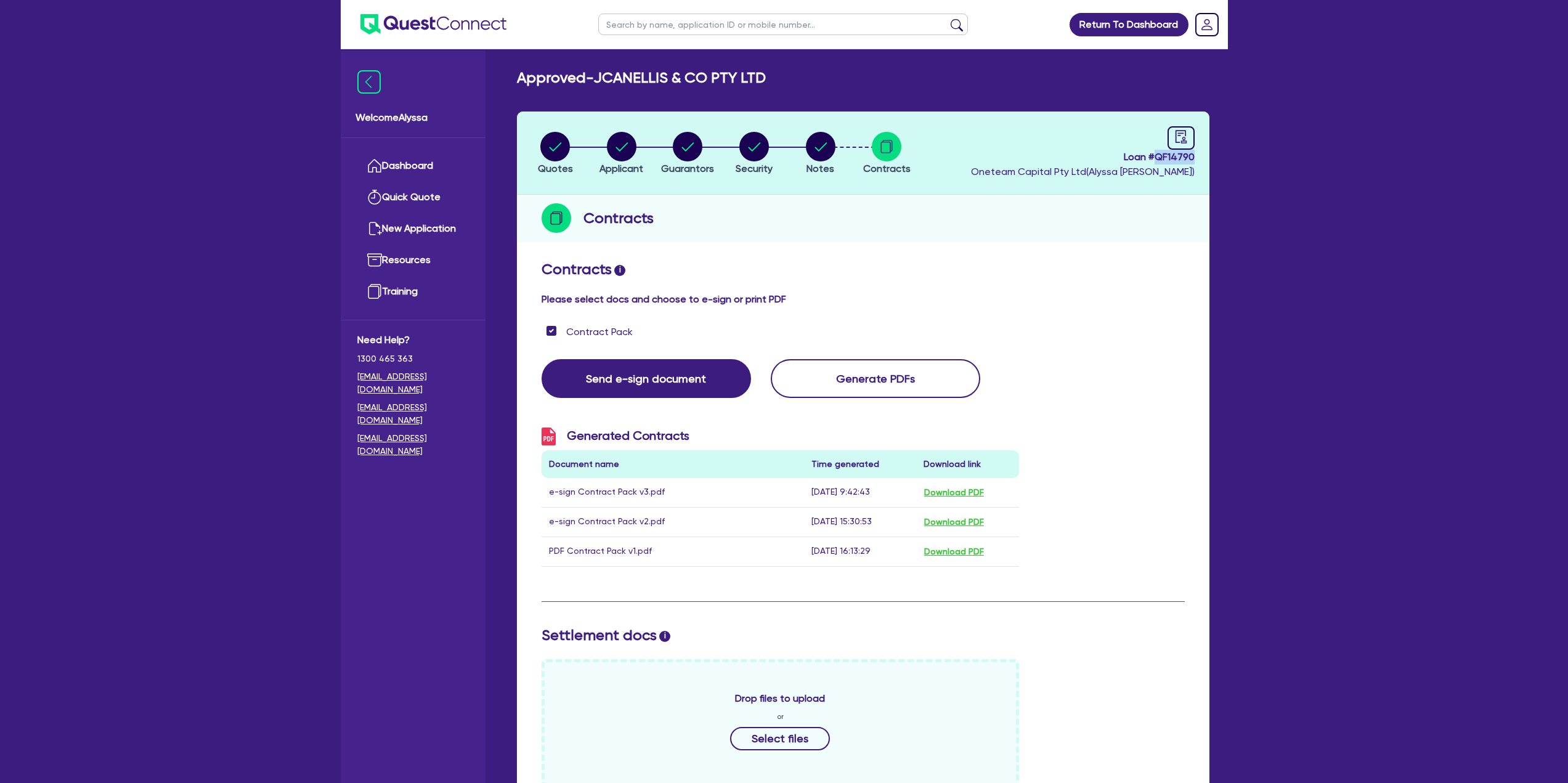
drag, startPoint x: 1156, startPoint y: 160, endPoint x: 1222, endPoint y: 161, distance: 66.0
click at [1222, 161] on div "Approved - JCANELLIS & CO PTY LTD Quotes Applicant [GEOGRAPHIC_DATA] Security N…" at bounding box center [863, 653] width 730 height 1167
click at [649, 24] on input "text" at bounding box center [783, 24] width 369 height 22
type input "derimut"
click button "submit" at bounding box center [957, 27] width 19 height 17
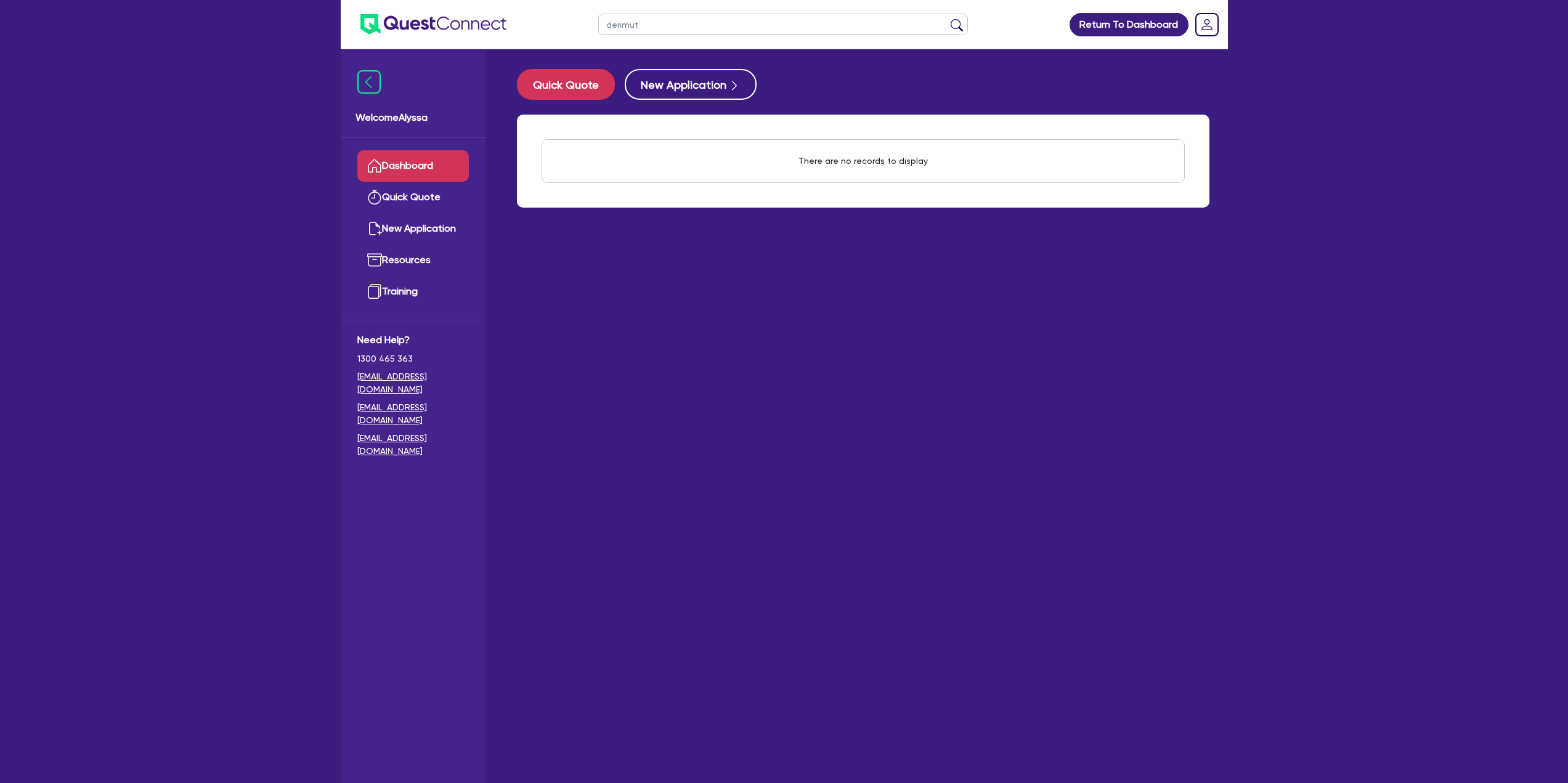
drag, startPoint x: 649, startPoint y: 24, endPoint x: 583, endPoint y: 24, distance: 66.0
click at [583, 24] on header "derimut Return To Dashboard Edit Profile Logout" at bounding box center [784, 24] width 887 height 49
click at [947, 19] on button "submit" at bounding box center [957, 27] width 19 height 17
click at [661, 12] on ul "derimut" at bounding box center [782, 24] width 394 height 49
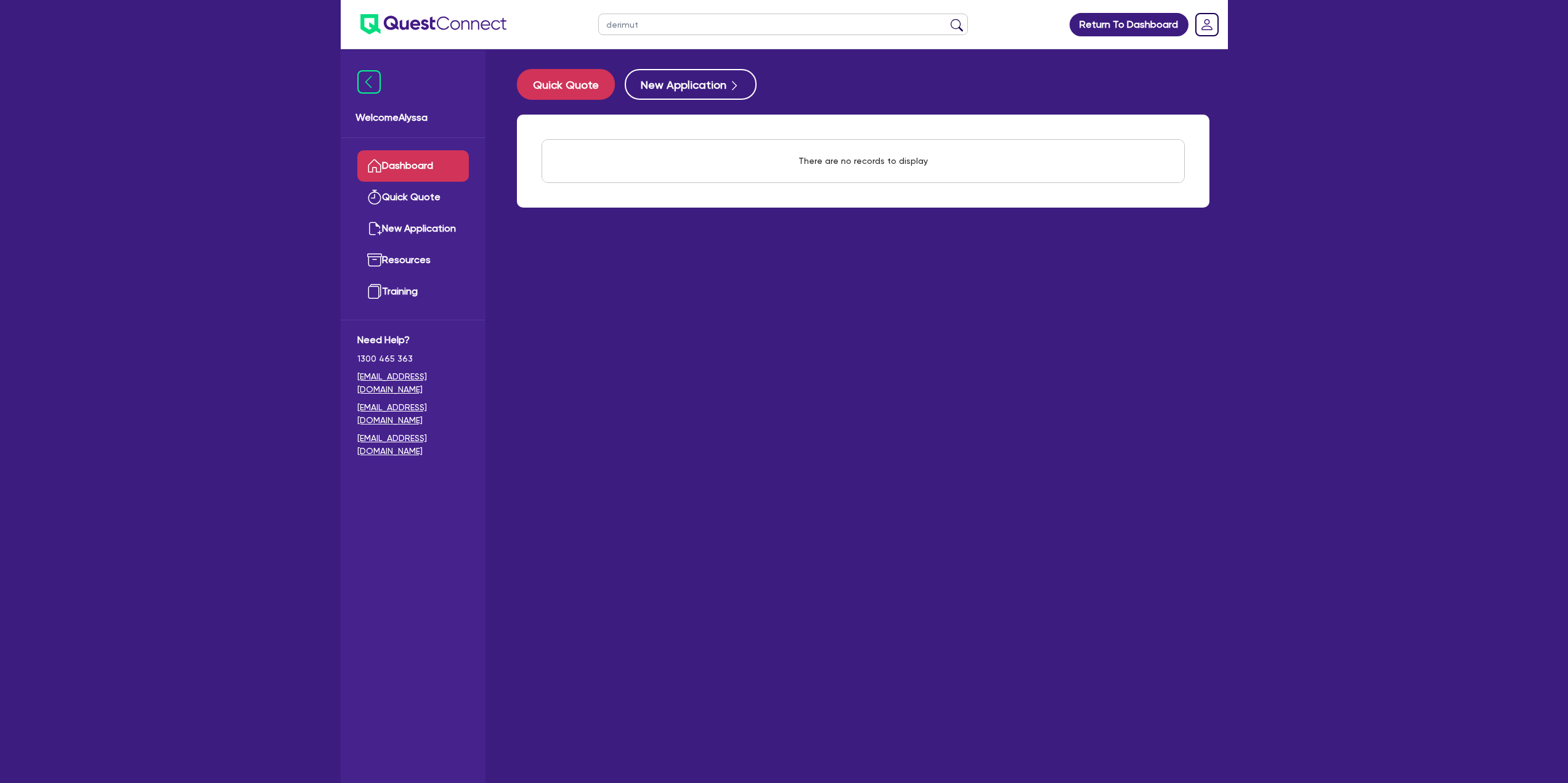
drag, startPoint x: 660, startPoint y: 14, endPoint x: 546, endPoint y: 36, distance: 116.1
click at [546, 36] on header "derimut Return To Dashboard Edit Profile Logout" at bounding box center [784, 24] width 887 height 49
type input "j"
type input "[PERSON_NAME]"
click at [947, 19] on button "submit" at bounding box center [957, 27] width 19 height 17
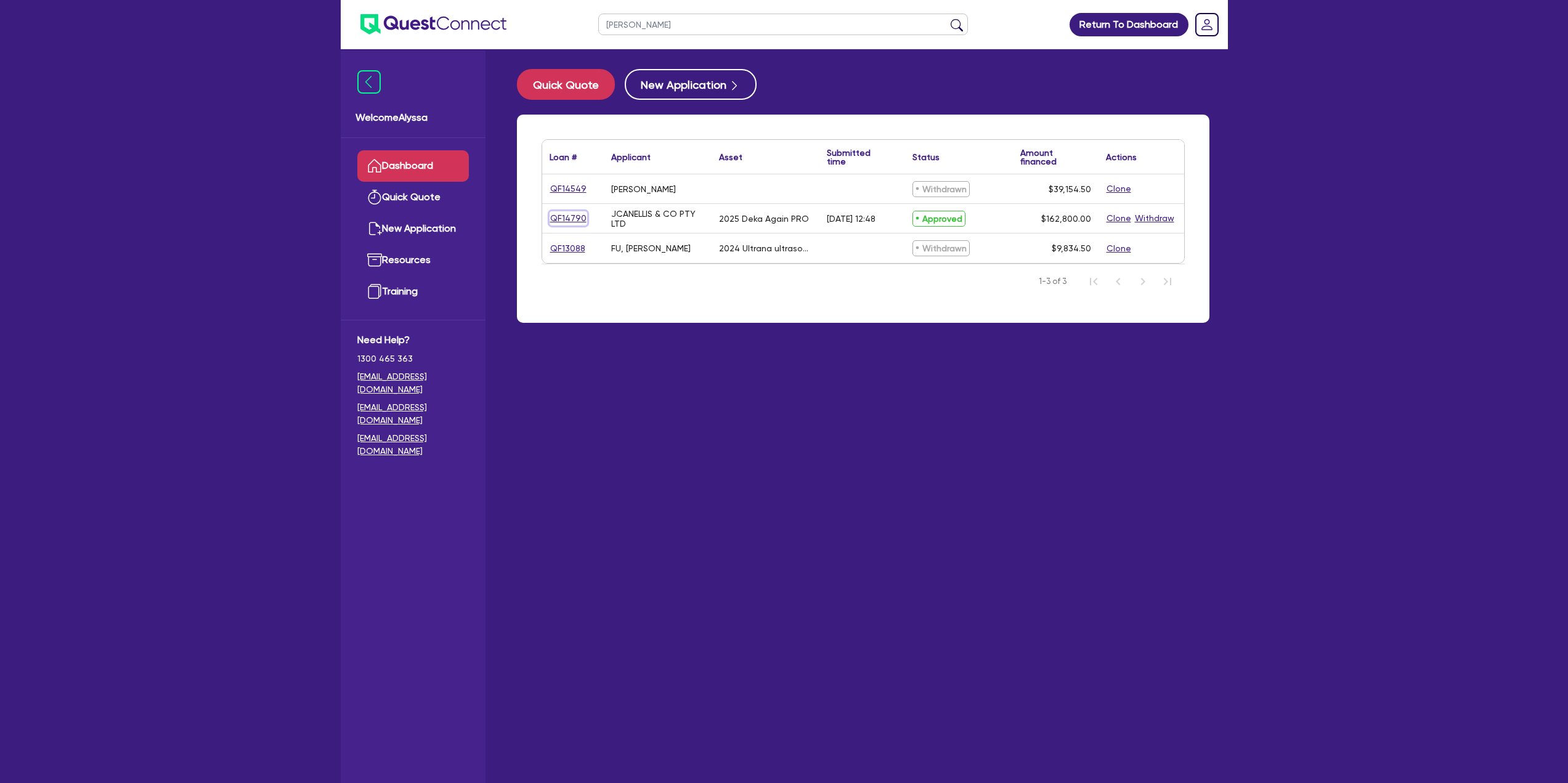
click at [560, 221] on link "QF14790" at bounding box center [568, 218] width 37 height 14
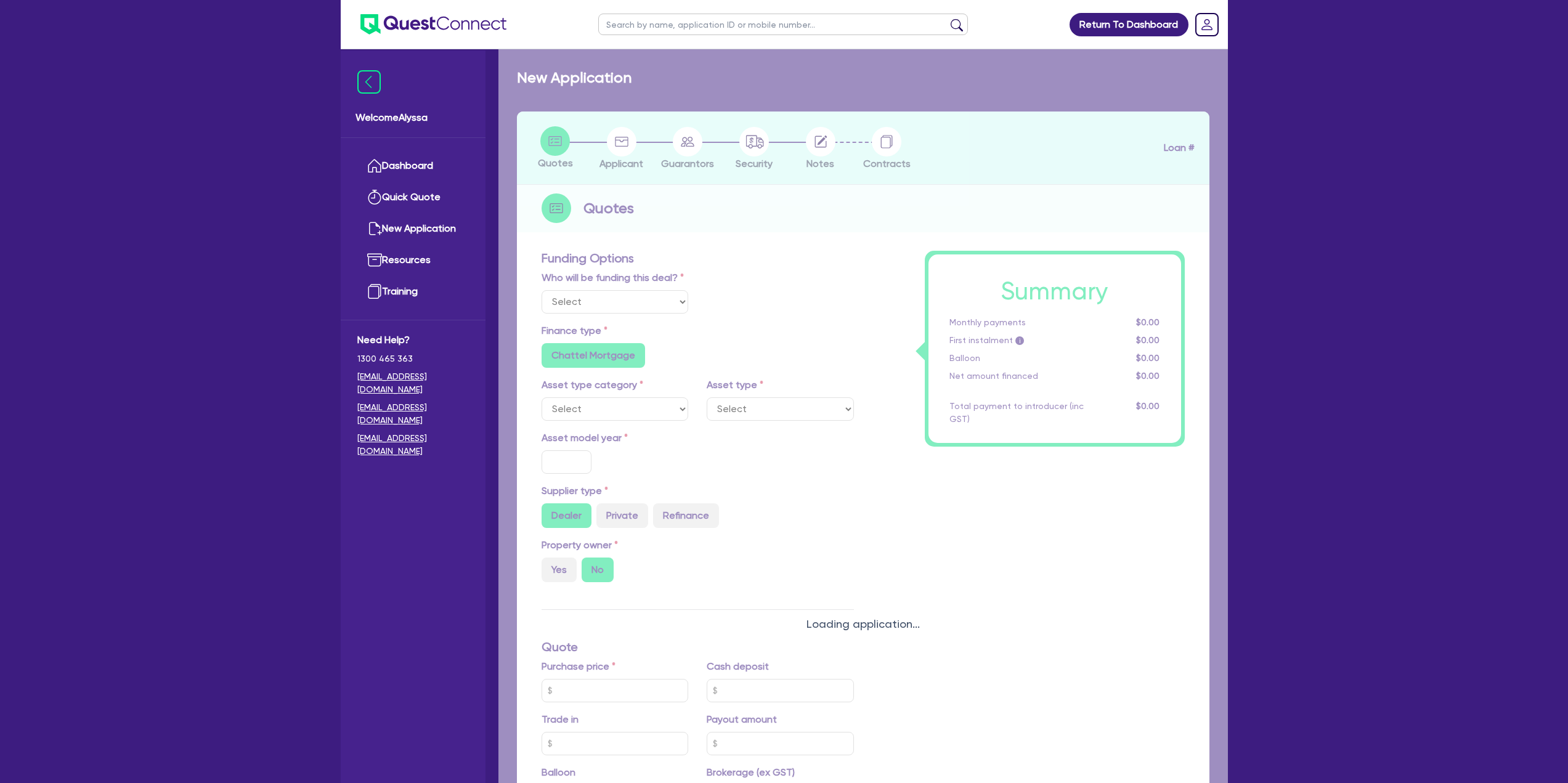
select select
select select "TERTIARY_ASSETS"
type input "2025"
type input "203,500"
type input "40,700"
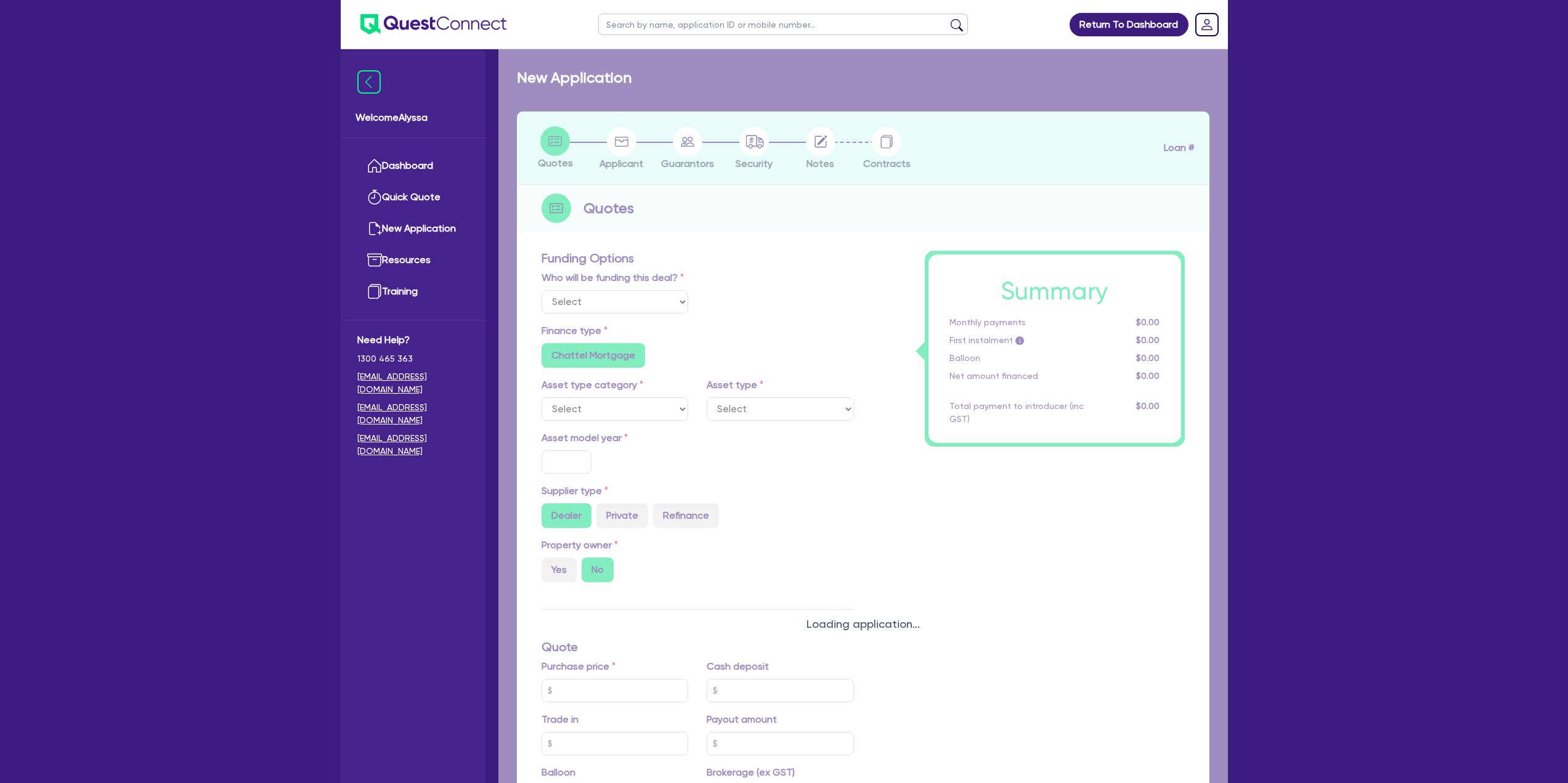
type input "8"
radio input "false"
select select "BEAUTY_EQUIPMENT"
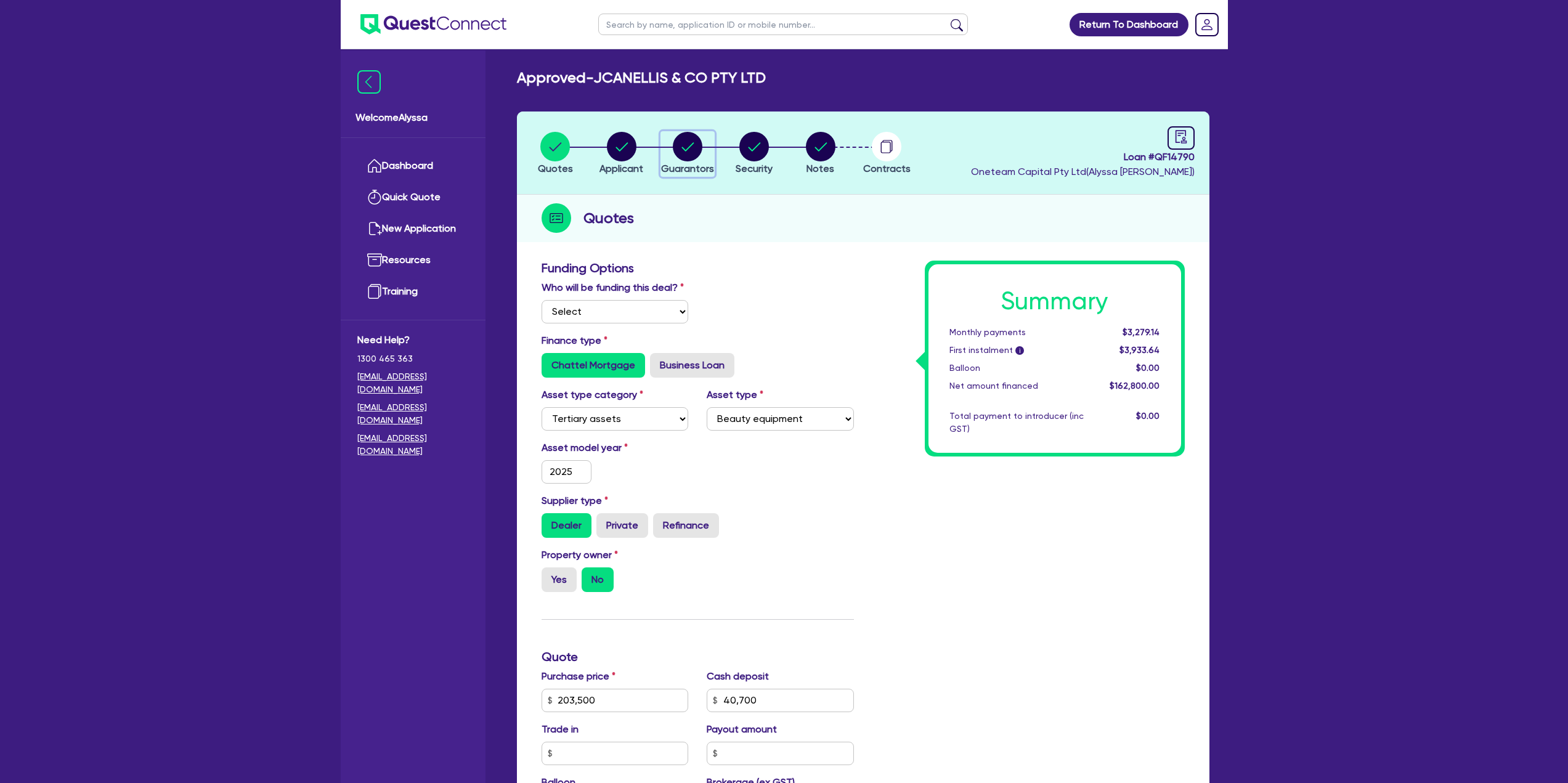
click at [679, 155] on circle "button" at bounding box center [687, 146] width 30 height 30
select select "MRS"
select select "QLD"
select select "DE_FACTO"
select select "CASH"
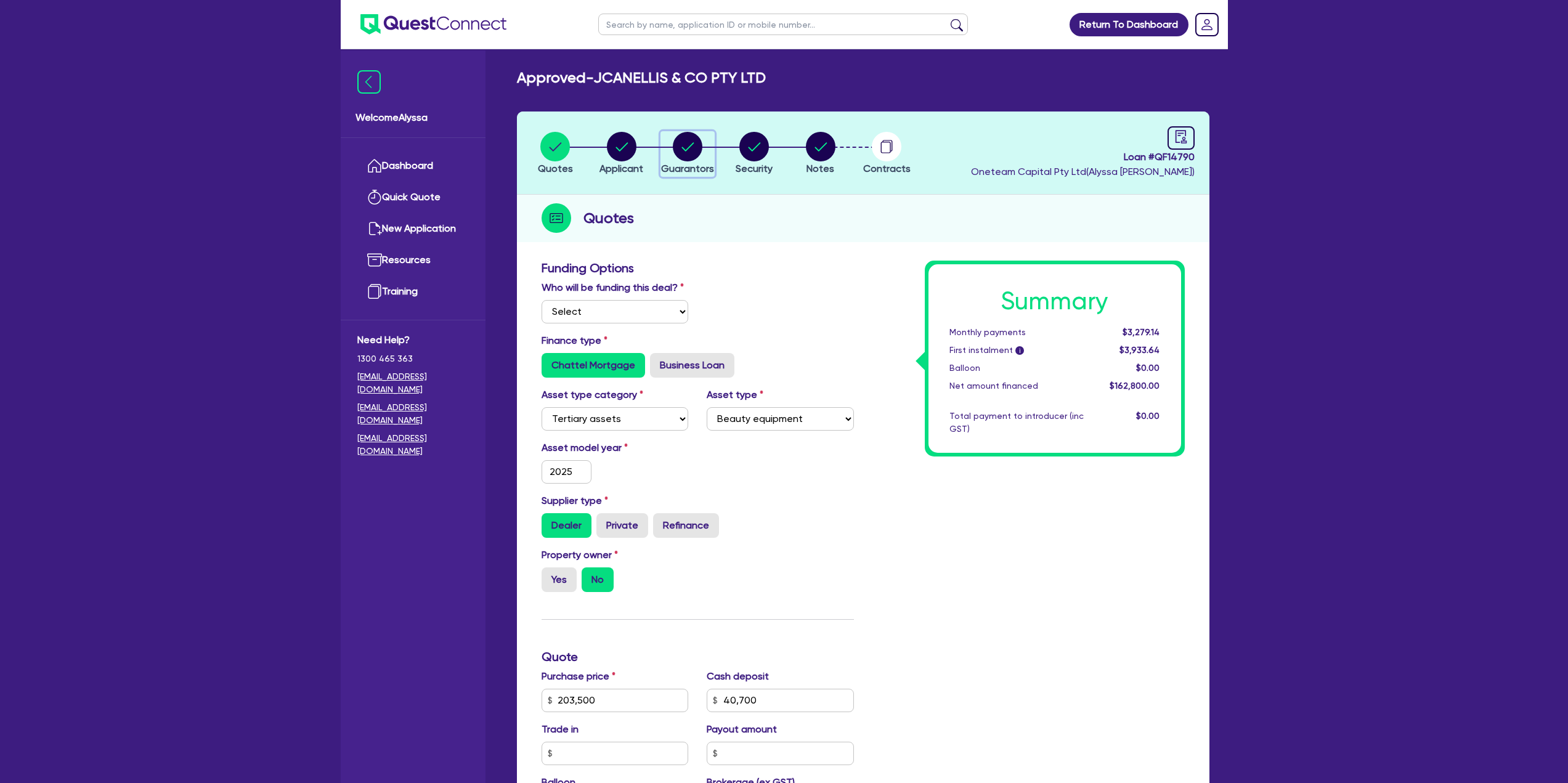
select select "VEHICLE"
select select "EQUIPMENT"
select select "HOUSEHOLD_PERSONAL"
select select "EQUIPMENT"
select select "CREDIT_CARD"
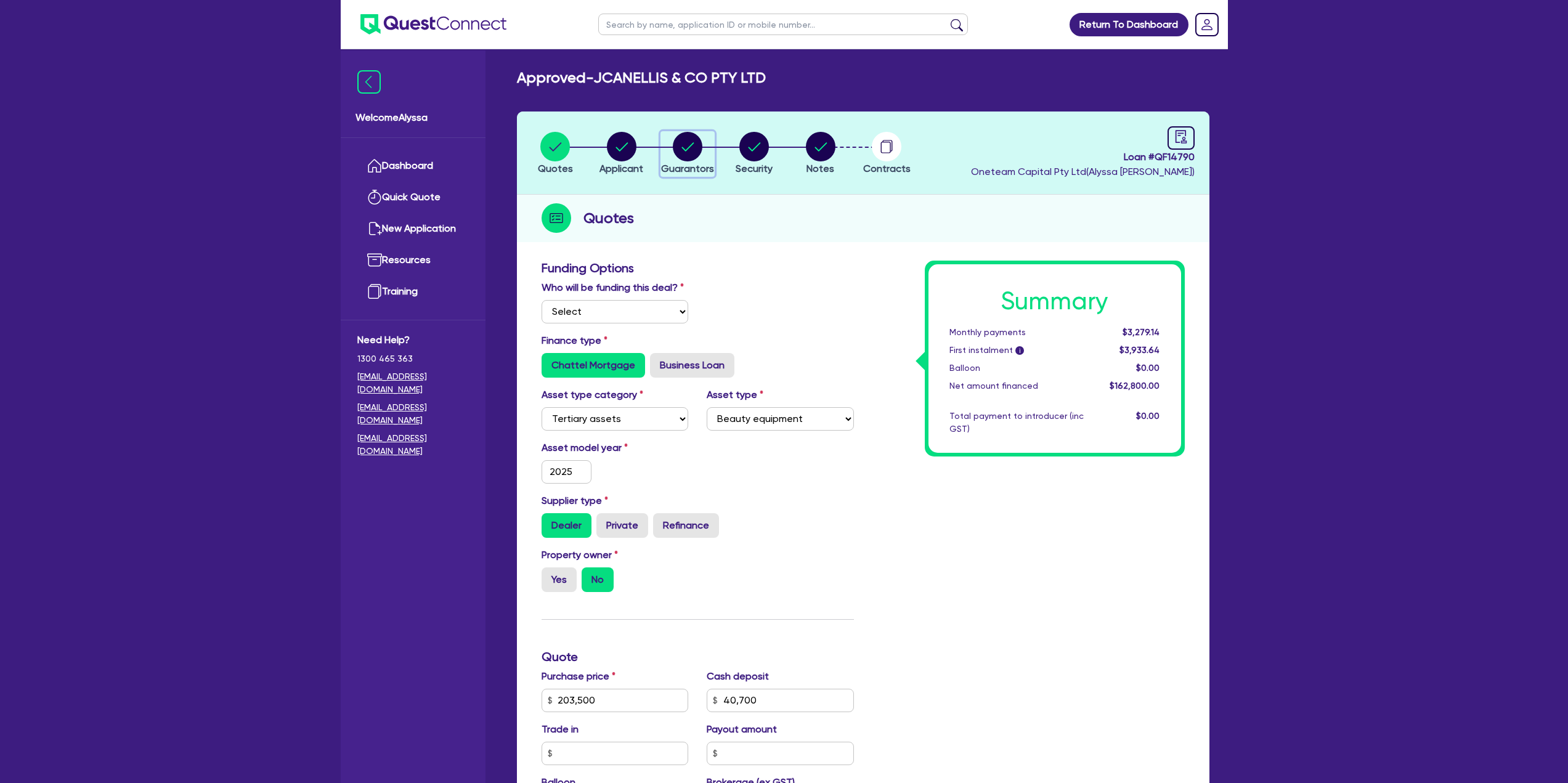
select select "EQUIPMENT_LOAN"
select select "MR"
select select "[GEOGRAPHIC_DATA]"
select select "DE_FACTO"
select select "PROPERTY"
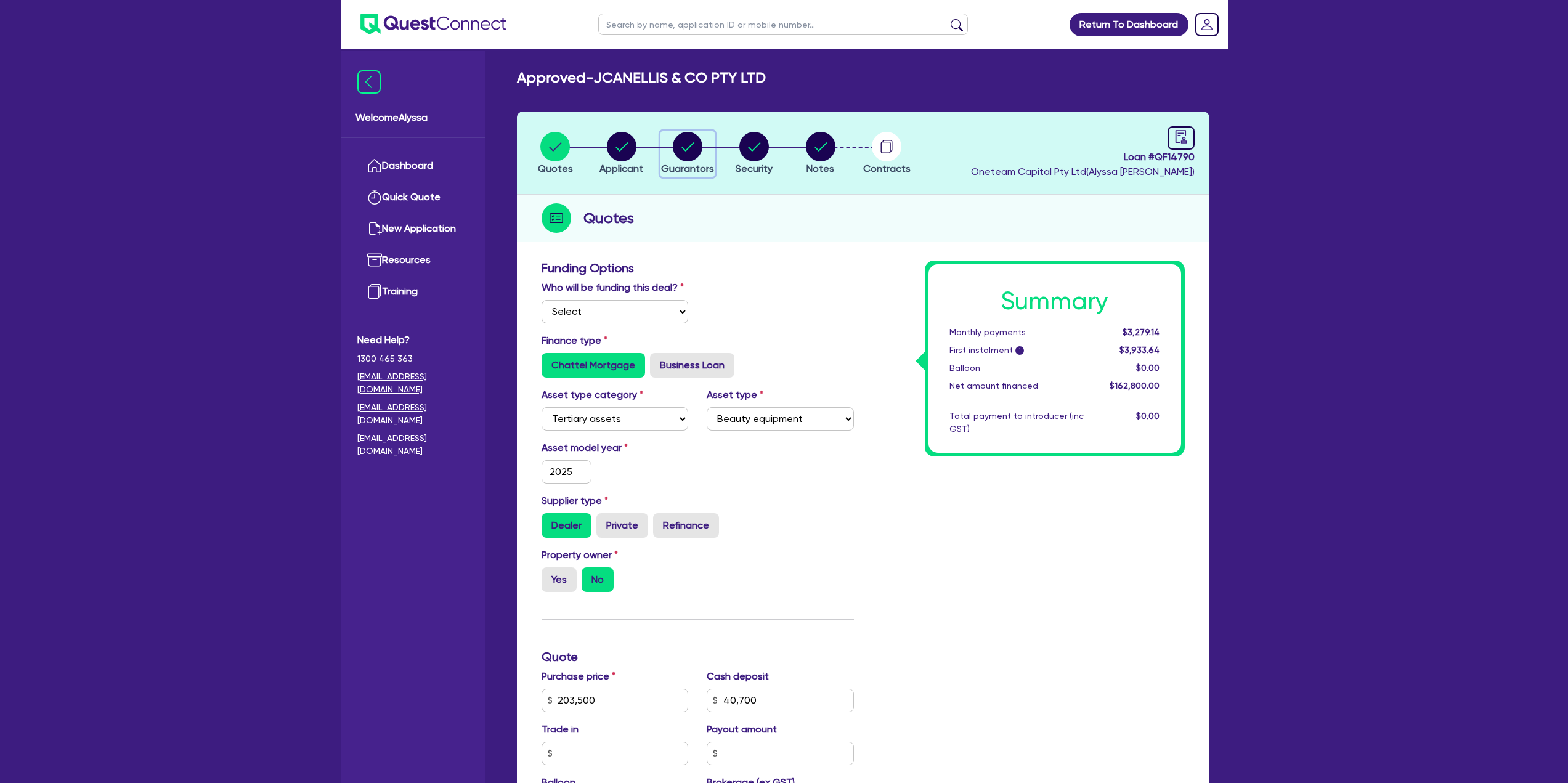
select select "MORTGAGE"
select select "CREDIT_CARD"
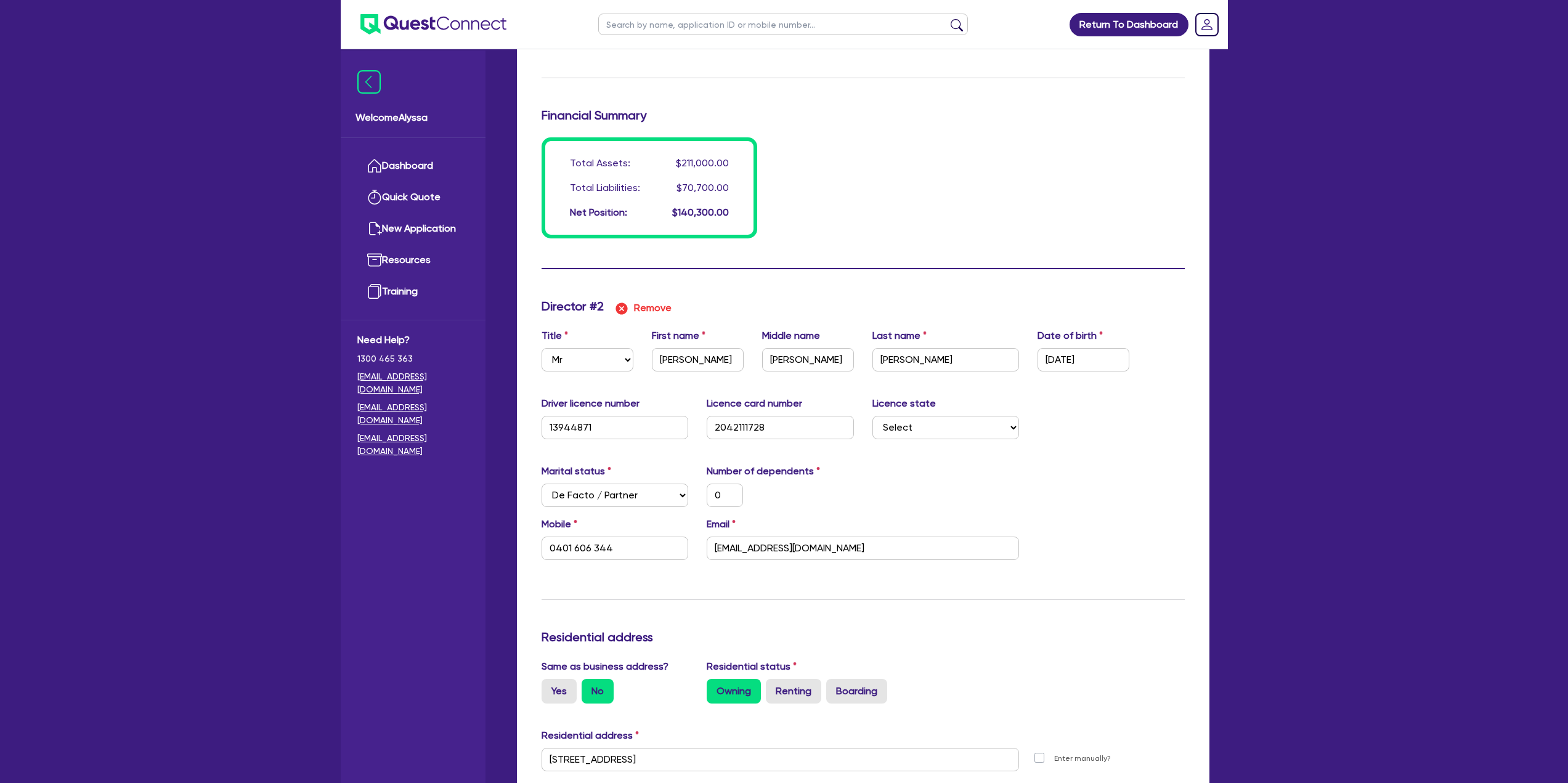
scroll to position [1155, 0]
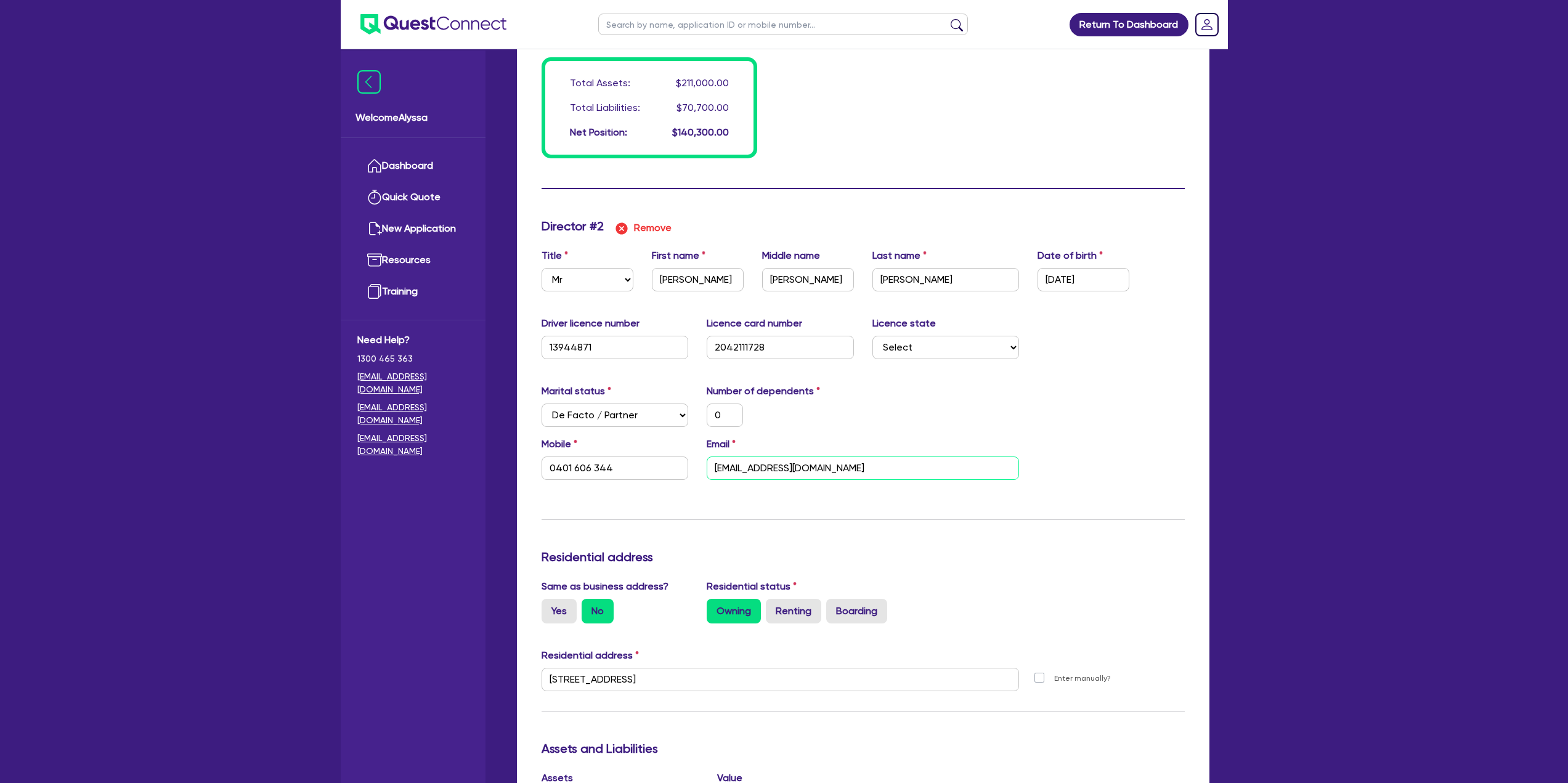
drag, startPoint x: 847, startPoint y: 475, endPoint x: 648, endPoint y: 453, distance: 200.2
click at [648, 453] on div "Mobile [PHONE_NUMBER] Email [EMAIL_ADDRESS][DOMAIN_NAME]" at bounding box center [863, 463] width 662 height 53
